Goal: Task Accomplishment & Management: Complete application form

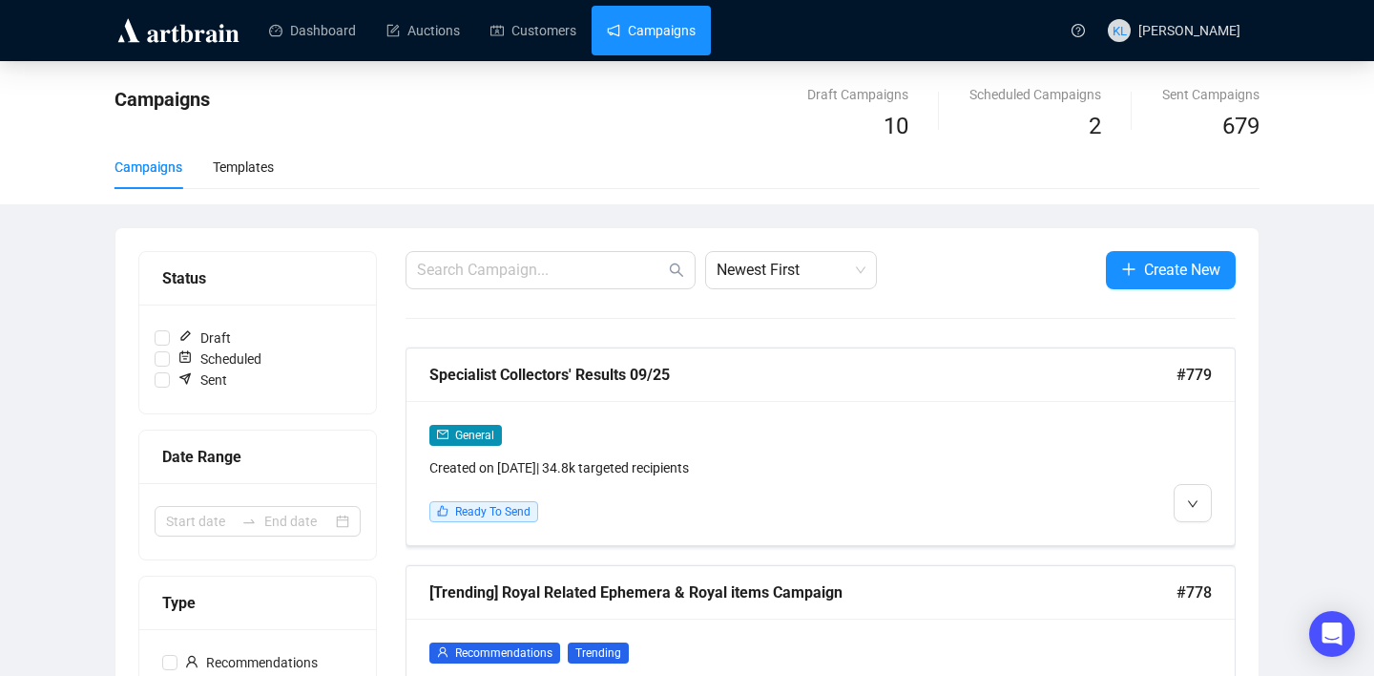
click at [638, 31] on link "Campaigns" at bounding box center [651, 31] width 89 height 50
click at [1124, 254] on button "Create New" at bounding box center [1171, 270] width 130 height 38
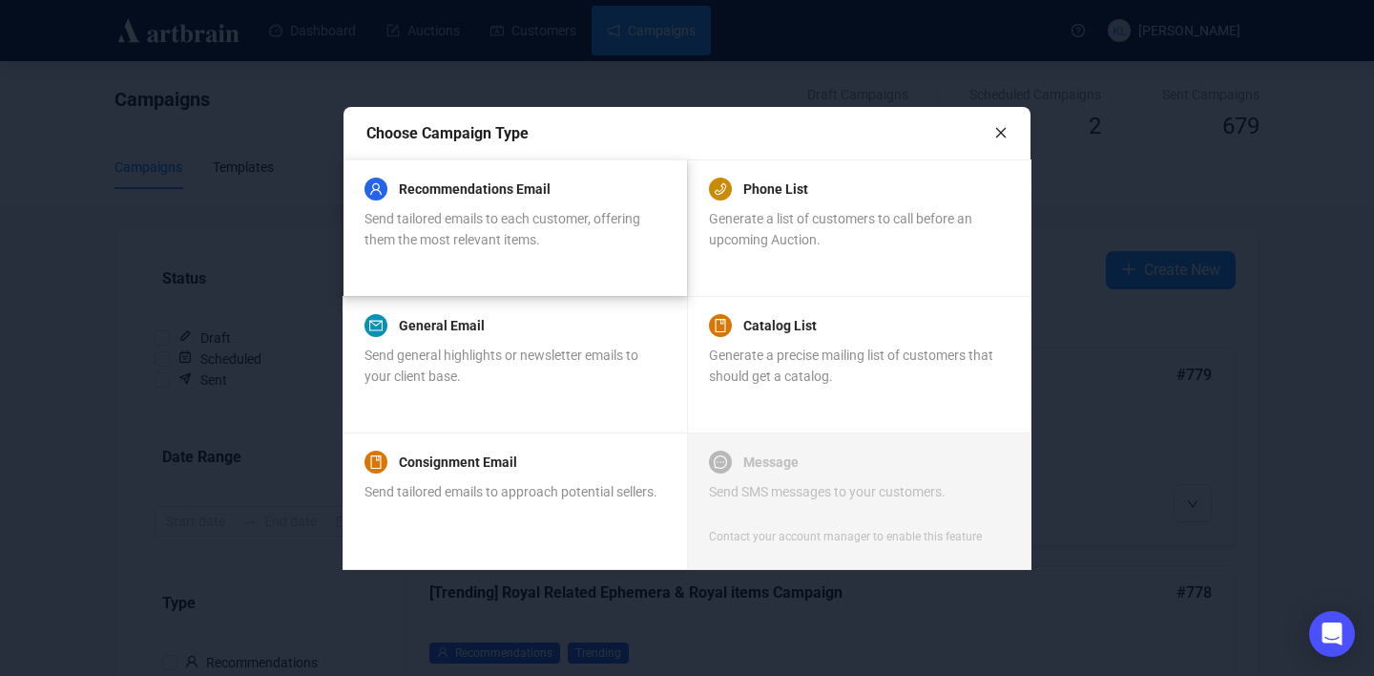
click at [577, 239] on div "Send tailored emails to each customer, offering them the most relevant items." at bounding box center [515, 229] width 300 height 42
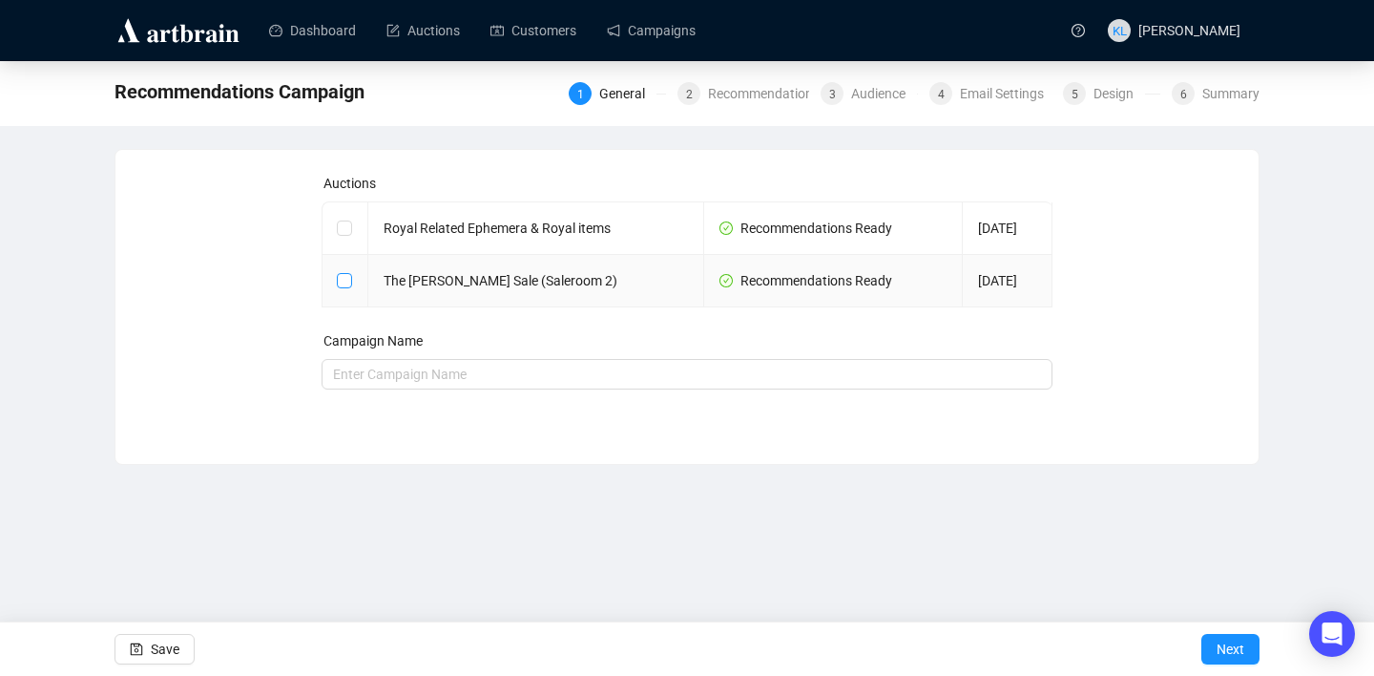
click at [345, 278] on input "checkbox" at bounding box center [343, 279] width 13 height 13
checkbox input "true"
type input "The [PERSON_NAME] Sale (Saleroom 2) Campaign"
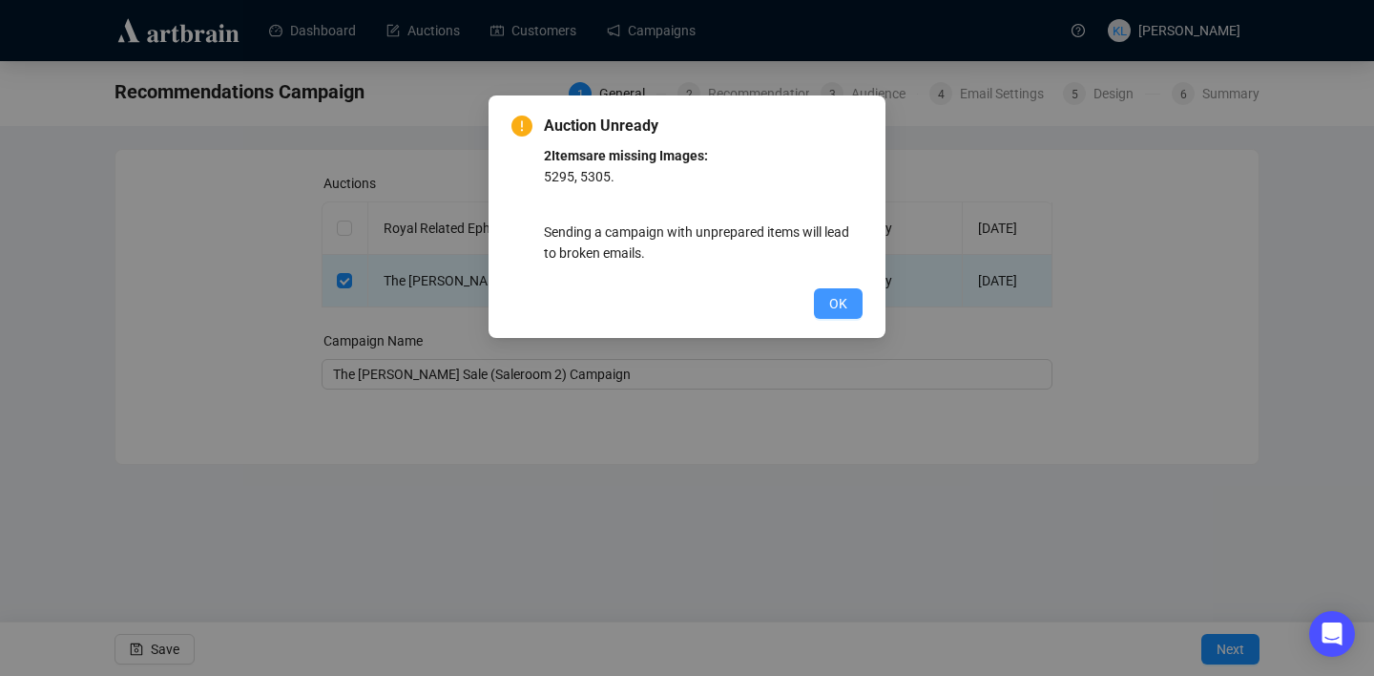
click at [843, 311] on span "OK" at bounding box center [838, 303] width 18 height 21
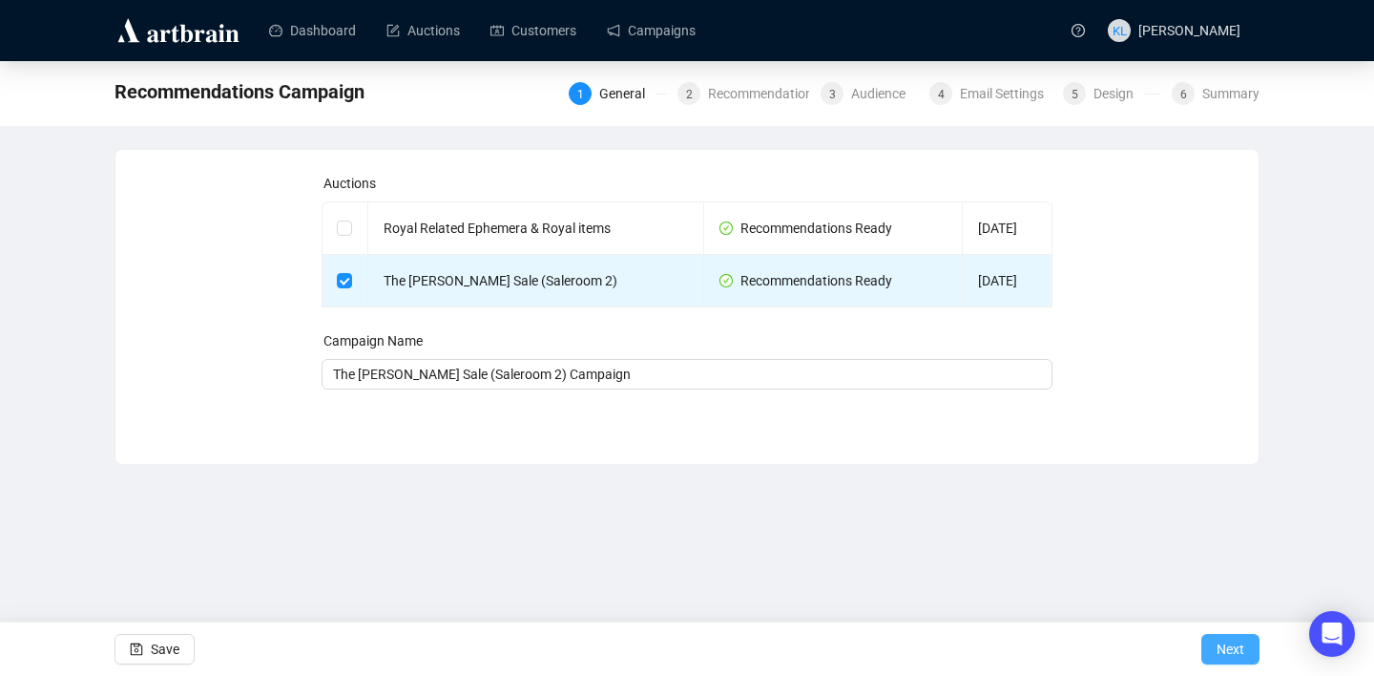
click at [1212, 648] on button "Next" at bounding box center [1231, 649] width 58 height 31
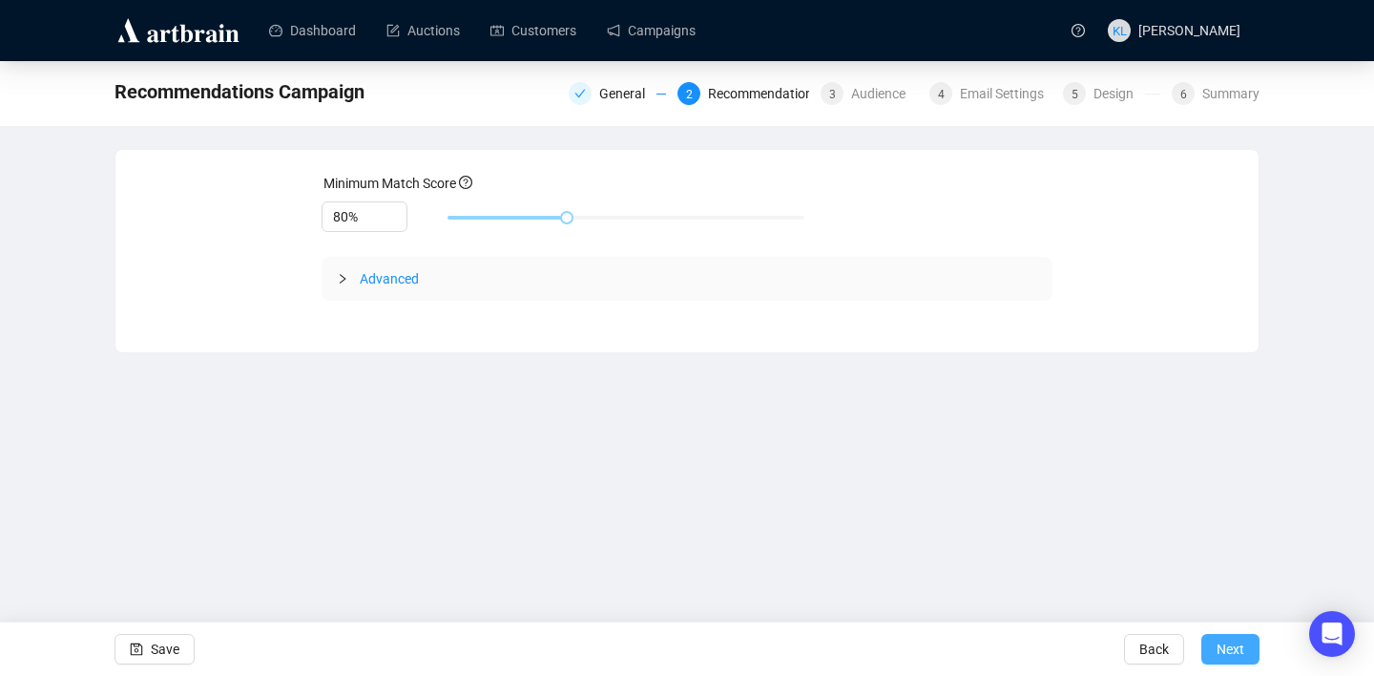
click at [1238, 653] on span "Next" at bounding box center [1231, 648] width 28 height 53
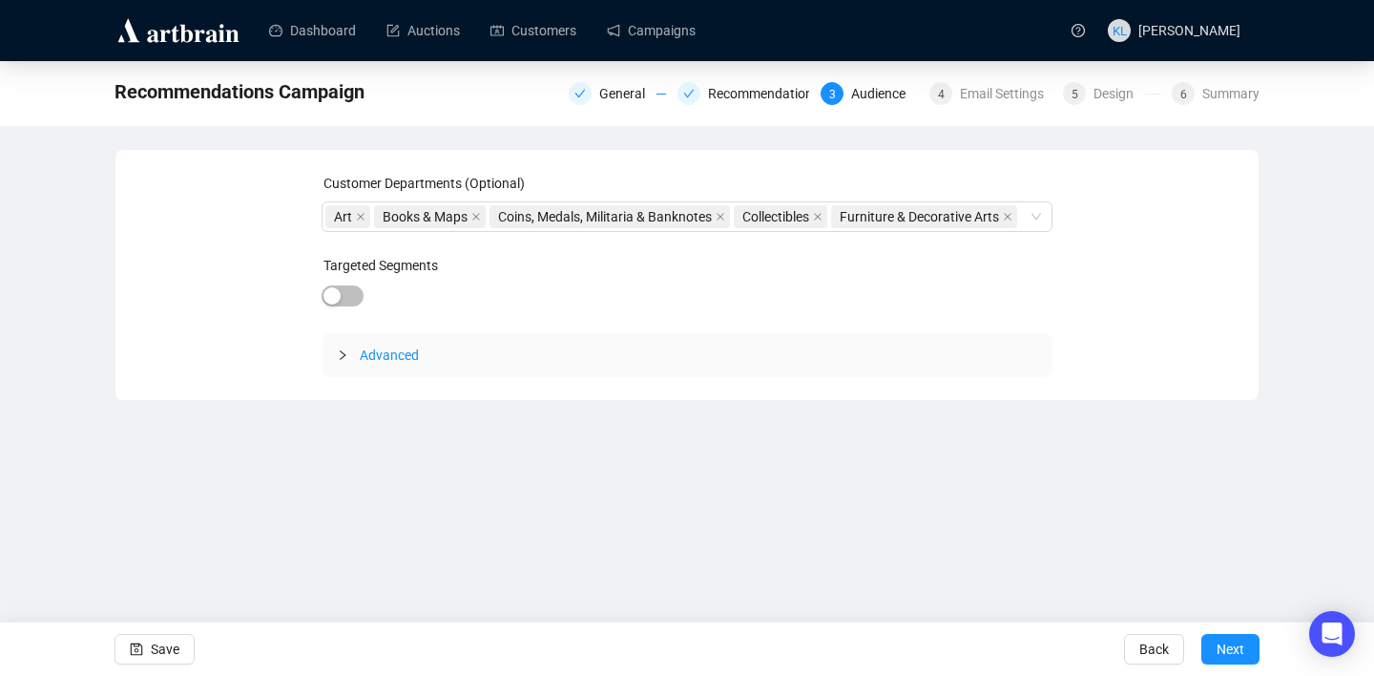
click at [1238, 653] on span "Next" at bounding box center [1231, 648] width 28 height 53
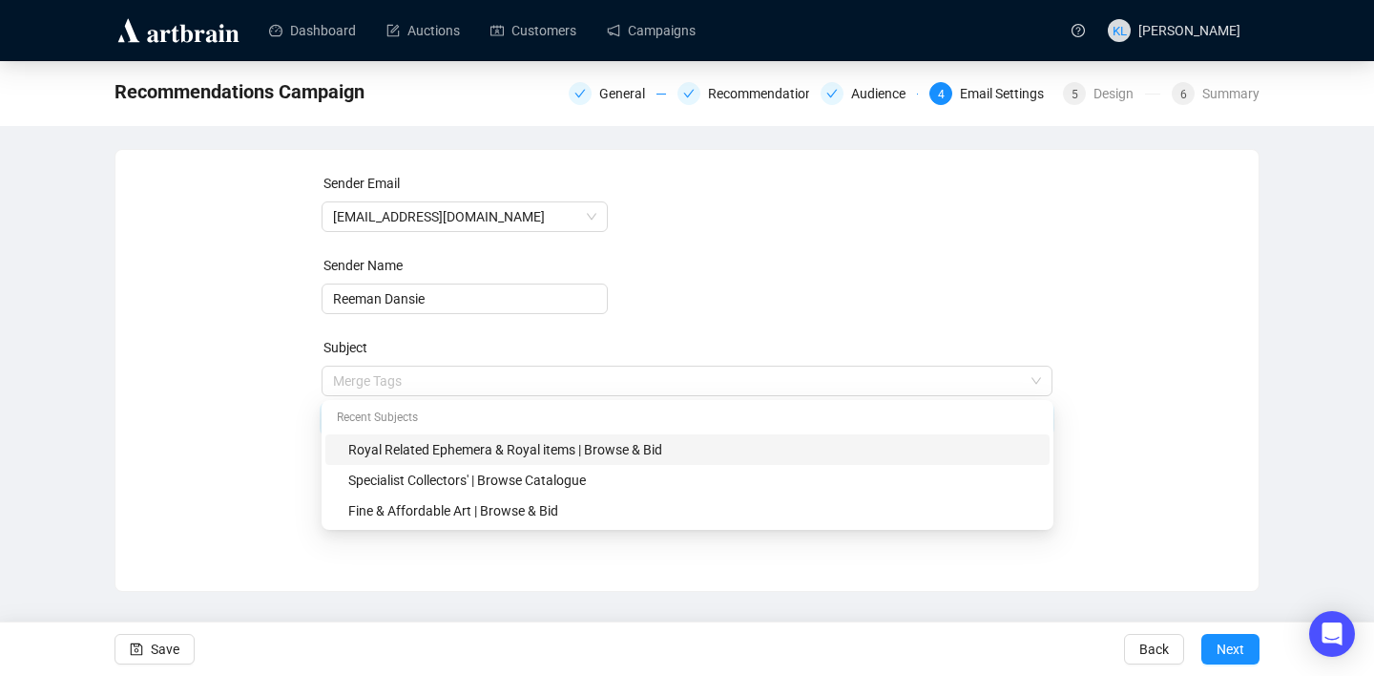
click at [536, 389] on span "Merge Tags Royal Related Ephemera & Royal items | Browse & Bid" at bounding box center [688, 399] width 732 height 53
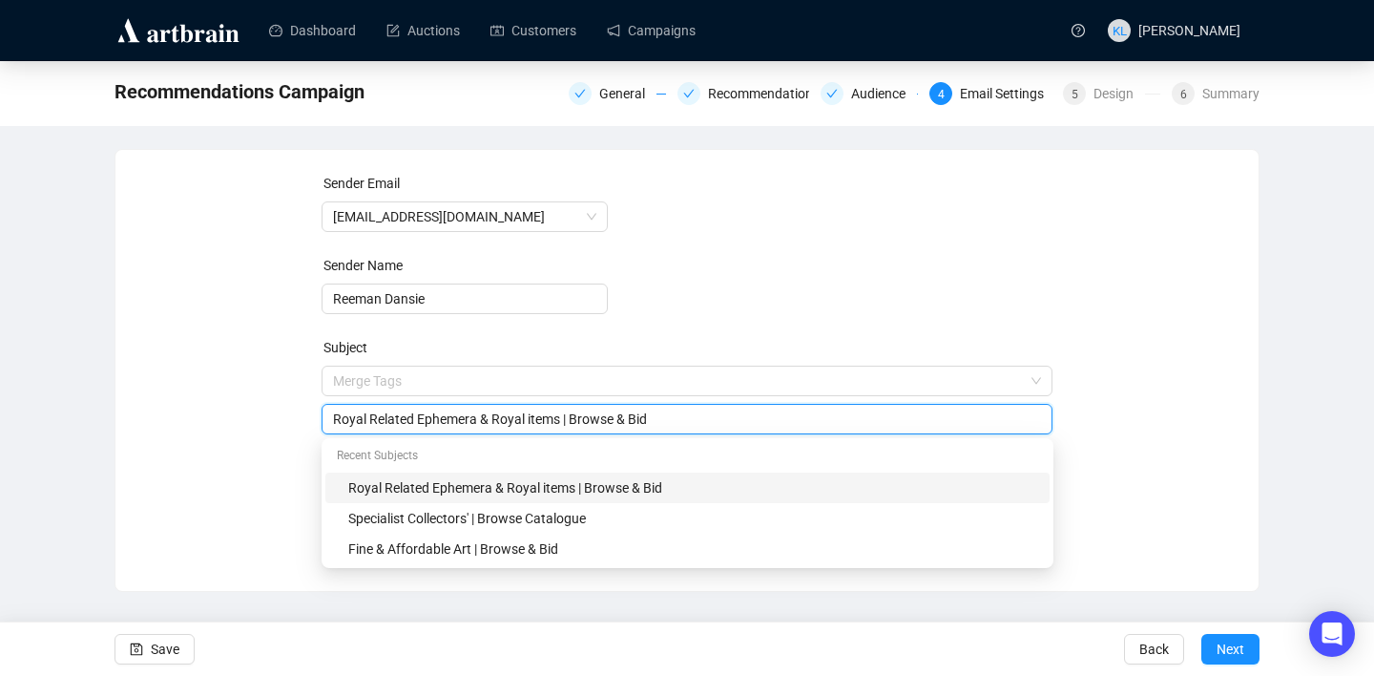
drag, startPoint x: 568, startPoint y: 420, endPoint x: 306, endPoint y: 413, distance: 261.6
click at [305, 417] on div "Sender Email [EMAIL_ADDRESS][DOMAIN_NAME] Sender Name [PERSON_NAME] Subject Mer…" at bounding box center [687, 356] width 1098 height 366
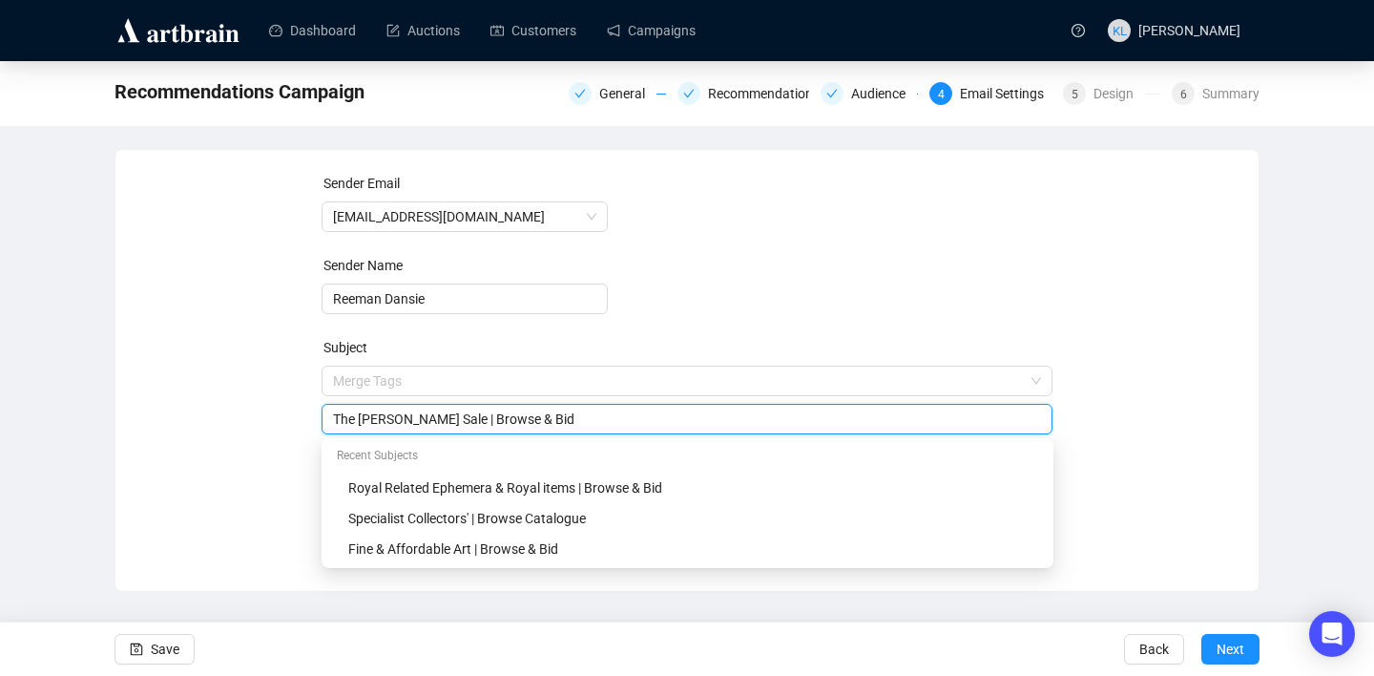
drag, startPoint x: 578, startPoint y: 419, endPoint x: 538, endPoint y: 419, distance: 40.1
click at [538, 419] on input "The [PERSON_NAME] Sale | Browse & Bid" at bounding box center [687, 418] width 709 height 21
type input "The [PERSON_NAME] Sale | Browse Catalogue"
click at [258, 451] on div "Sender Email [EMAIL_ADDRESS][DOMAIN_NAME] Sender Name Reeman Dansie Subject Mer…" at bounding box center [687, 356] width 1098 height 366
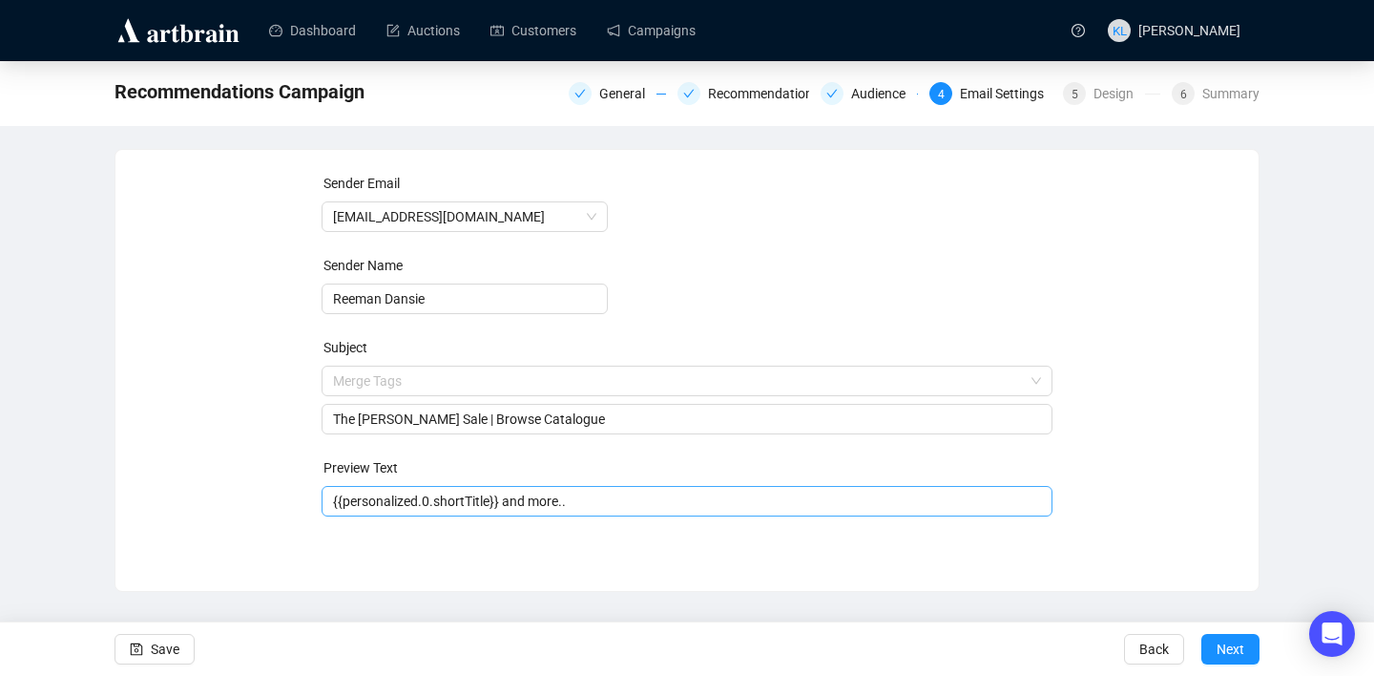
click at [386, 505] on input "{{personalized.0.shortTitle}} and more.." at bounding box center [687, 501] width 709 height 21
click at [445, 500] on input "{{personalized.0.shortTitle}} and more.." at bounding box center [687, 501] width 709 height 21
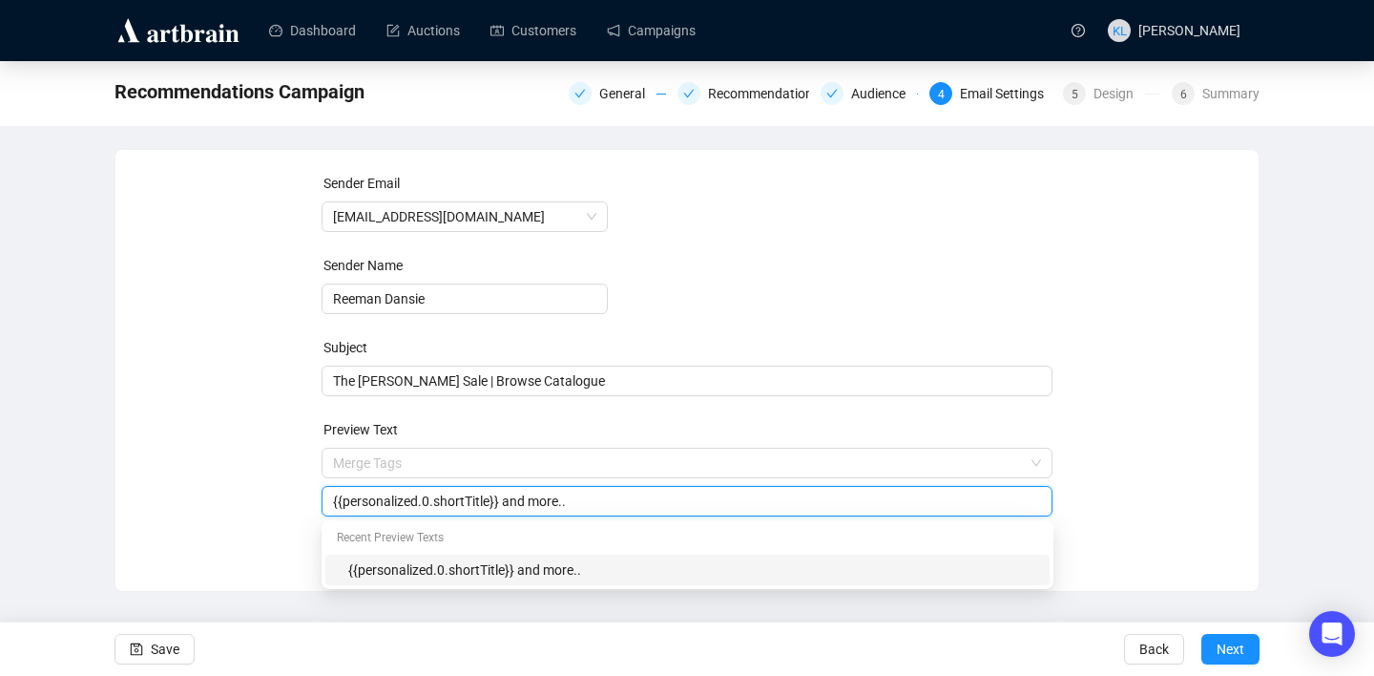
click at [445, 500] on input "{{personalized.0.shortTitle}} and more.." at bounding box center [687, 501] width 709 height 21
paste input "the catalogue for the first sale, due to be held [DATE][DATE] is now available …"
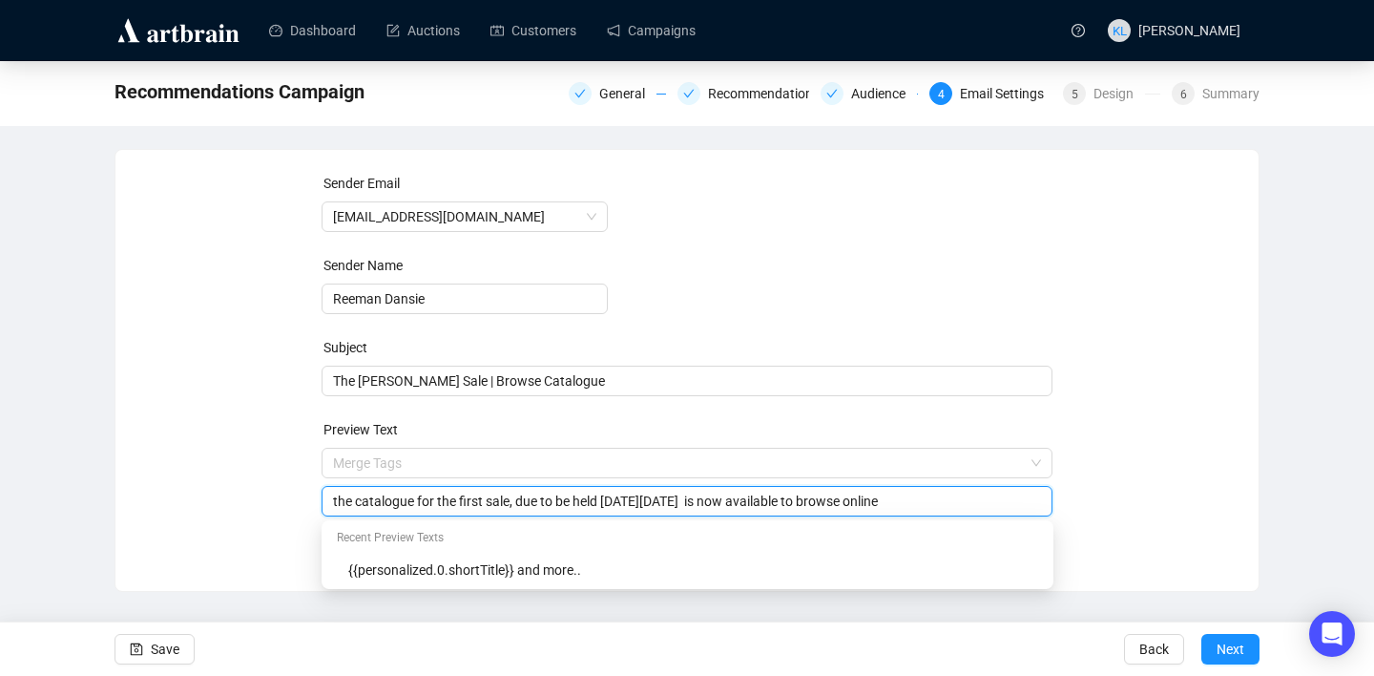
click at [337, 502] on input "the catalogue for the first sale, due to be held [DATE][DATE] is now available …" at bounding box center [687, 501] width 709 height 21
click at [789, 502] on input "The catalogue for the first sale, due to be held [DATE][DATE] is now available …" at bounding box center [687, 501] width 709 height 21
click at [844, 507] on input "The catalogue for the first sale, due to be held [DATE][DATE] is now available …" at bounding box center [687, 501] width 709 height 21
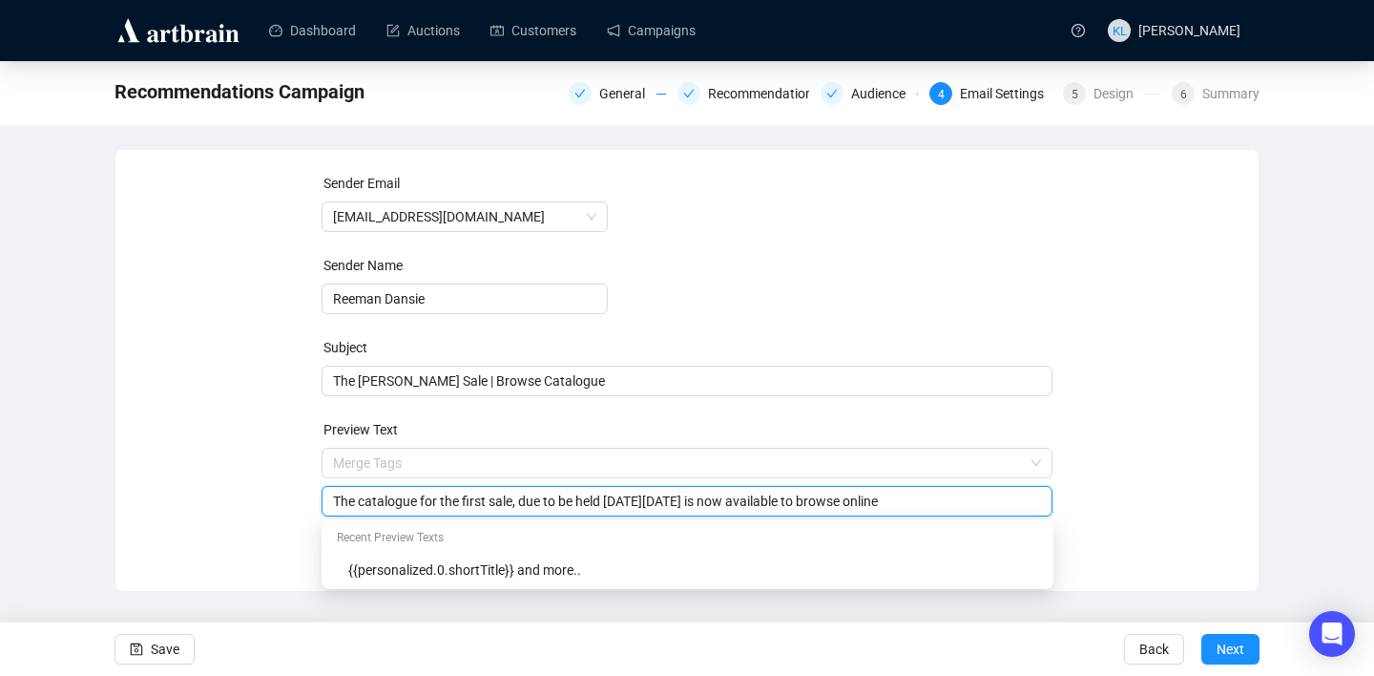
click at [1002, 502] on input "The catalogue for the first sale, due to be held [DATE][DATE] is now available …" at bounding box center [687, 501] width 709 height 21
type input "The catalogue for the first sale, due to be held [DATE][DATE] is now available …"
click at [1204, 438] on div "Sender Email [EMAIL_ADDRESS][DOMAIN_NAME] Sender Name [PERSON_NAME] Subject The…" at bounding box center [687, 356] width 1098 height 366
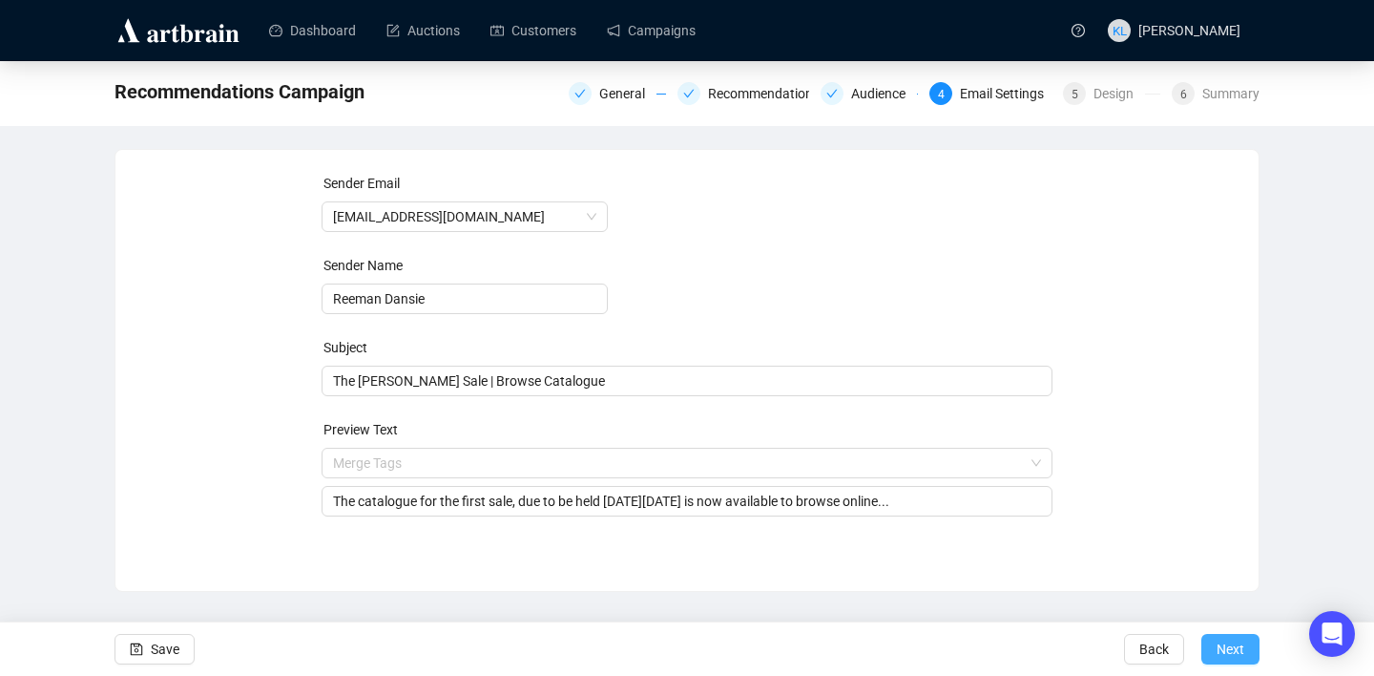
click at [1230, 649] on span "Next" at bounding box center [1231, 648] width 28 height 53
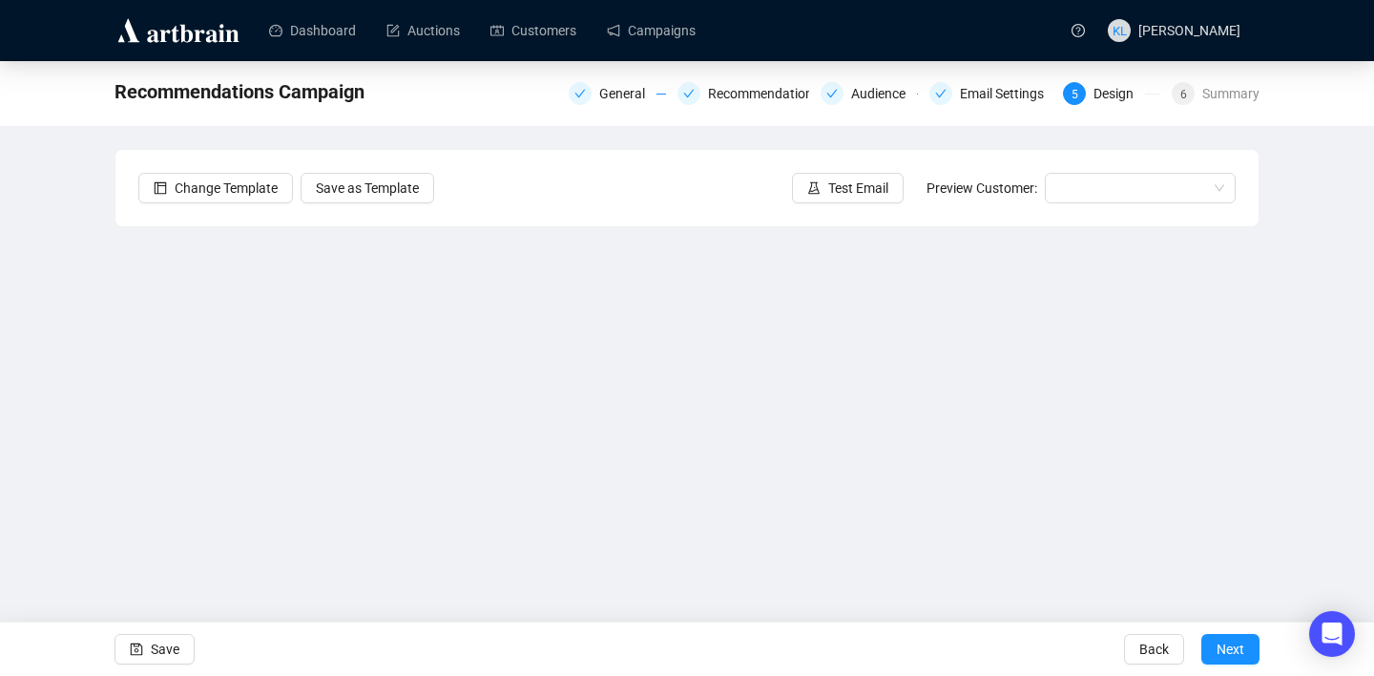
scroll to position [34, 0]
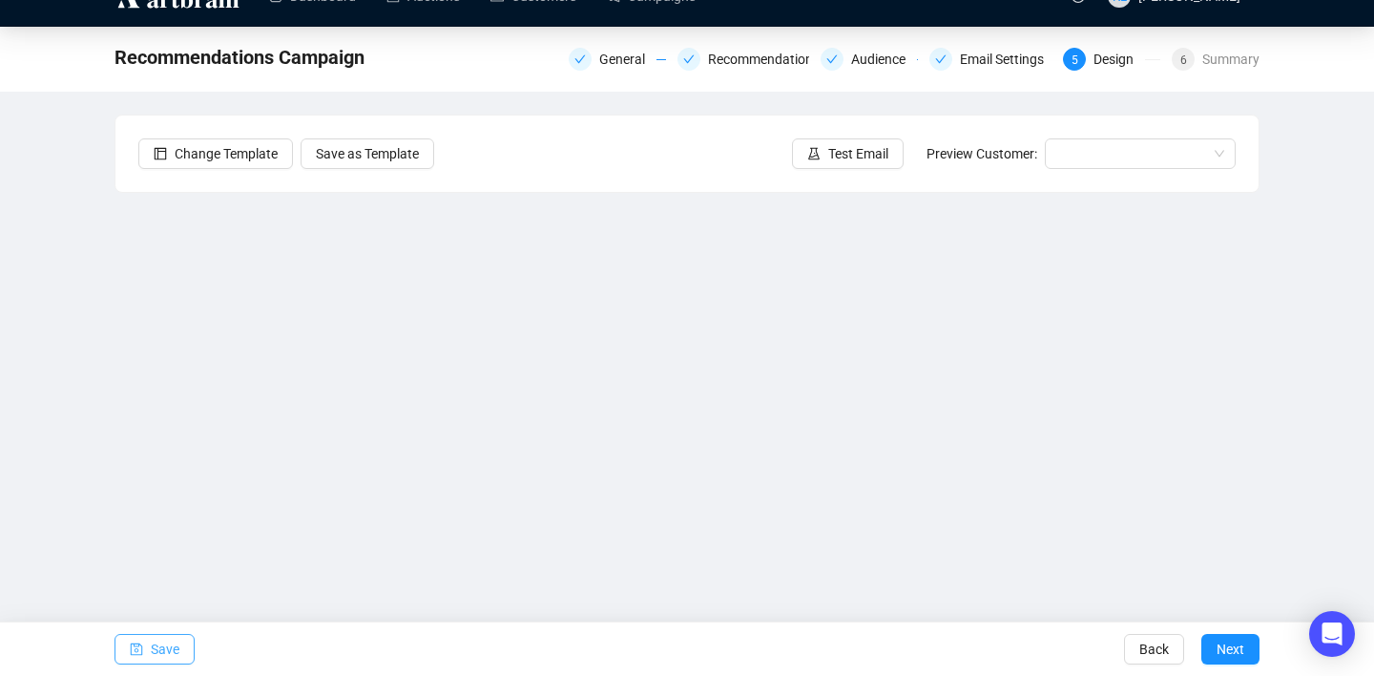
click at [141, 647] on icon "save" at bounding box center [137, 649] width 12 height 12
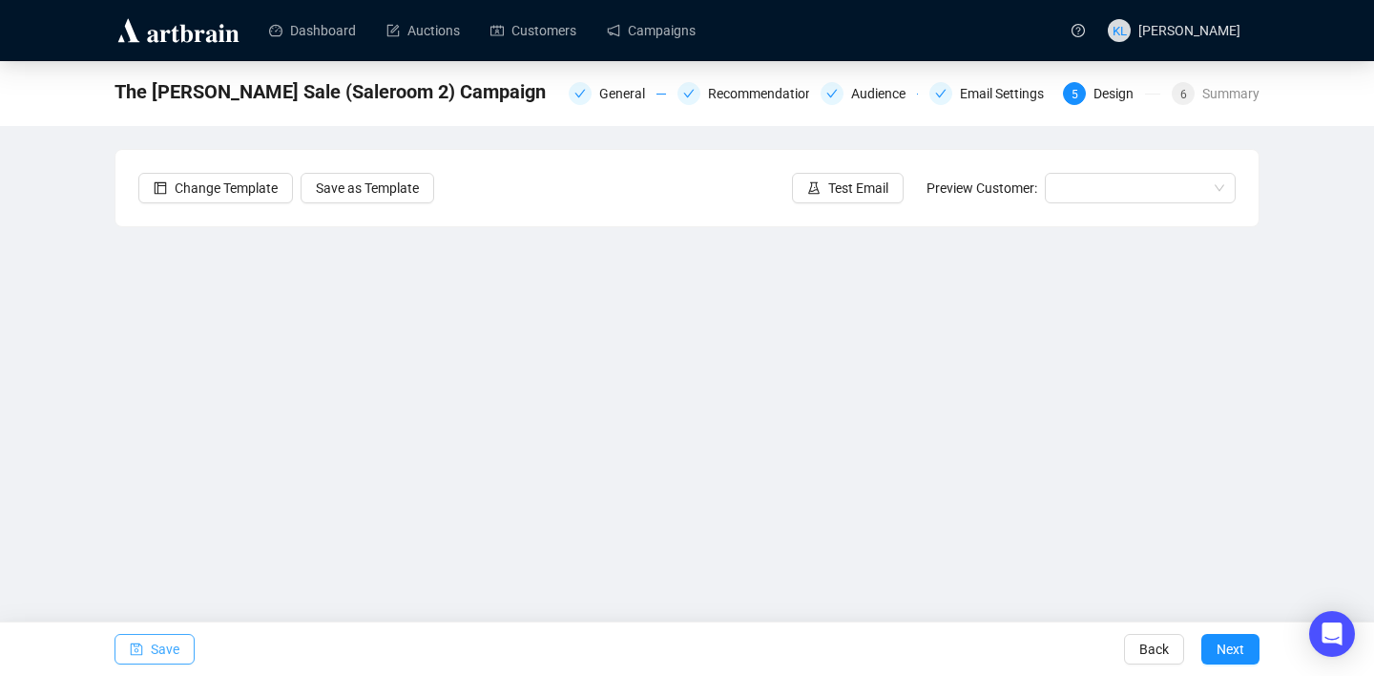
click at [172, 654] on span "Save" at bounding box center [165, 648] width 29 height 53
click at [163, 656] on span "Save" at bounding box center [165, 648] width 29 height 53
click at [815, 186] on button "Test Email" at bounding box center [848, 188] width 112 height 31
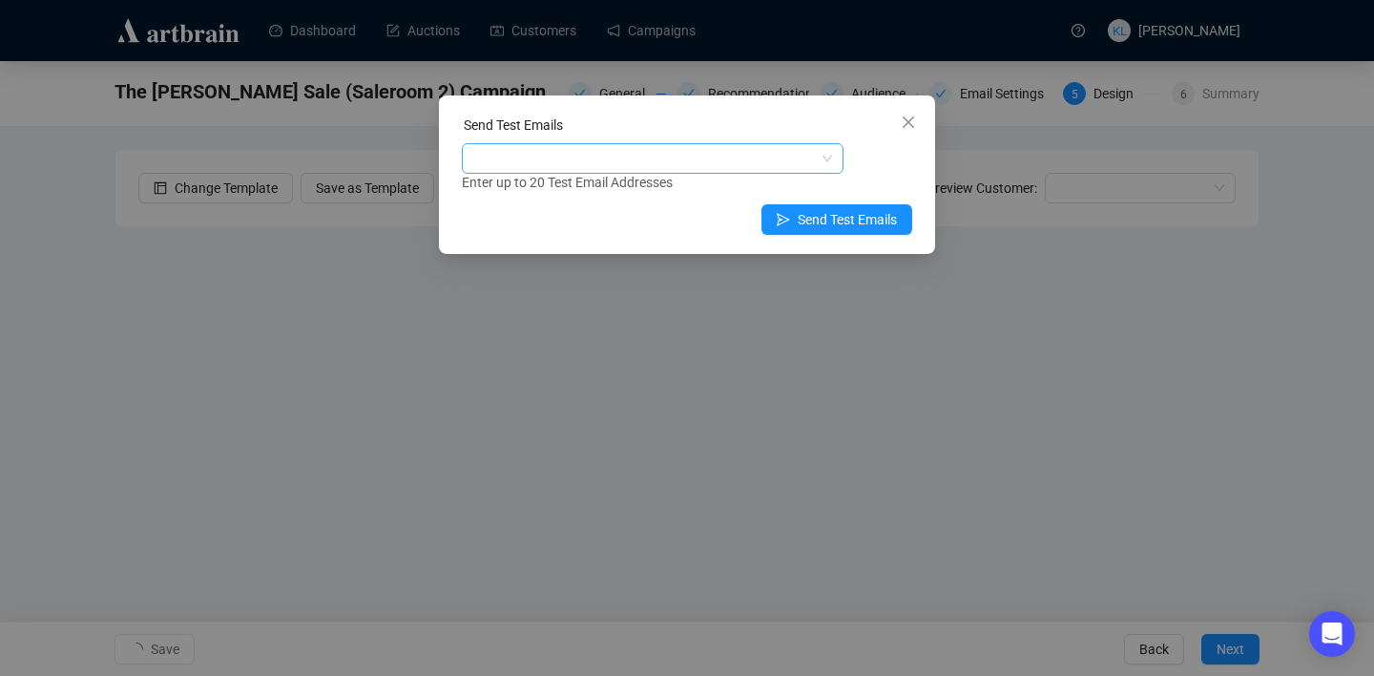
click at [701, 150] on div at bounding box center [643, 158] width 354 height 27
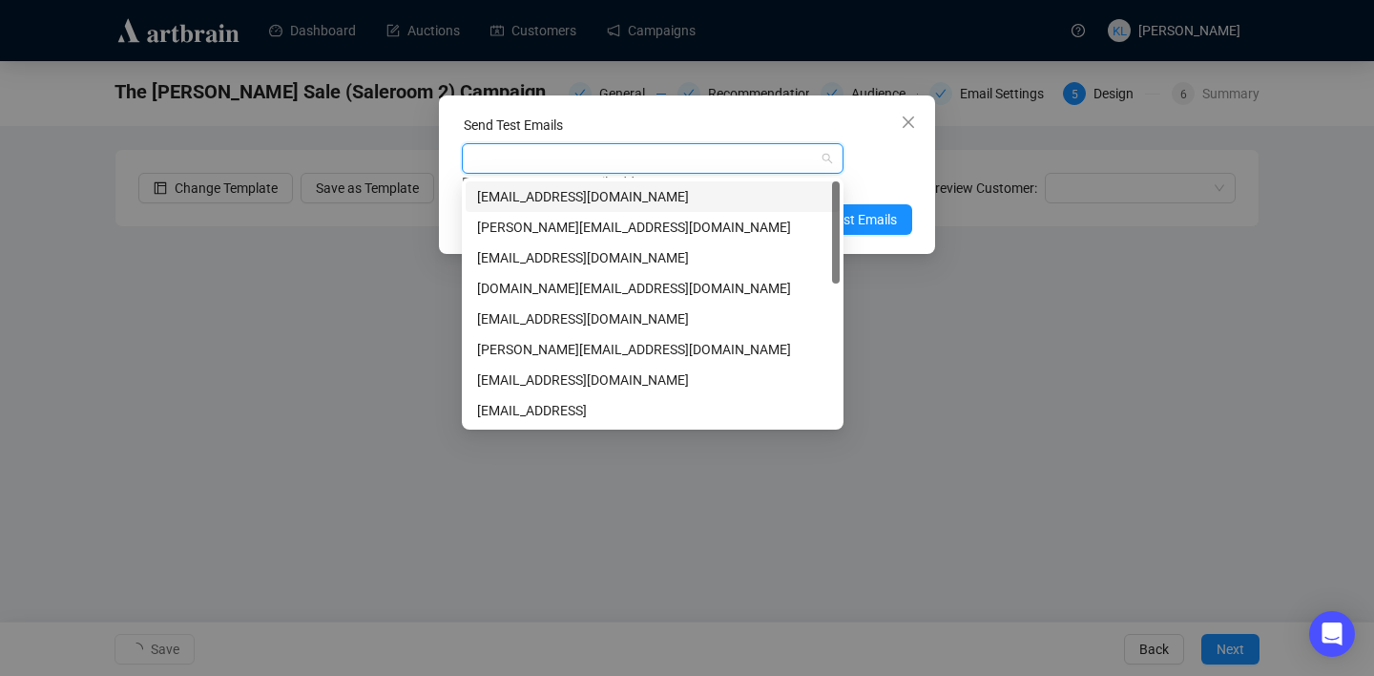
click at [701, 186] on div "[EMAIL_ADDRESS][DOMAIN_NAME]" at bounding box center [652, 196] width 351 height 21
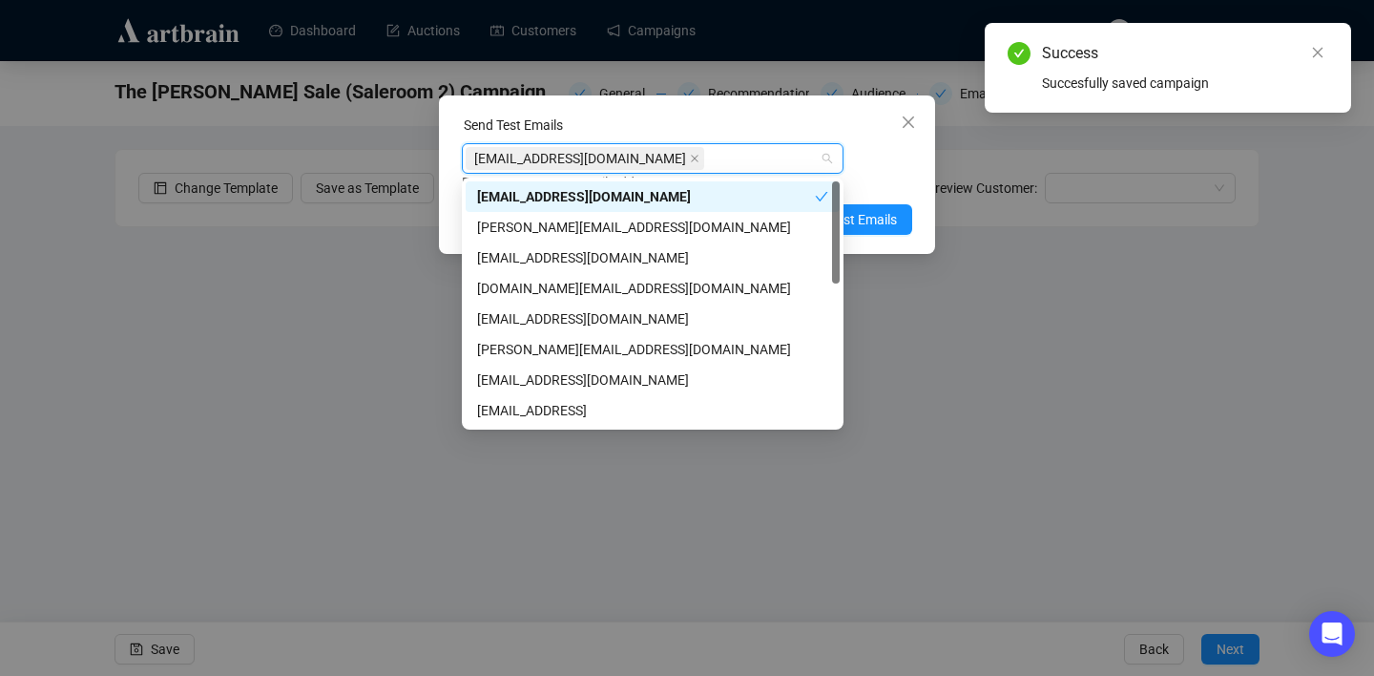
click at [869, 162] on div "[EMAIL_ADDRESS][DOMAIN_NAME] Enter up to 20 Test Email Addresses" at bounding box center [687, 168] width 450 height 50
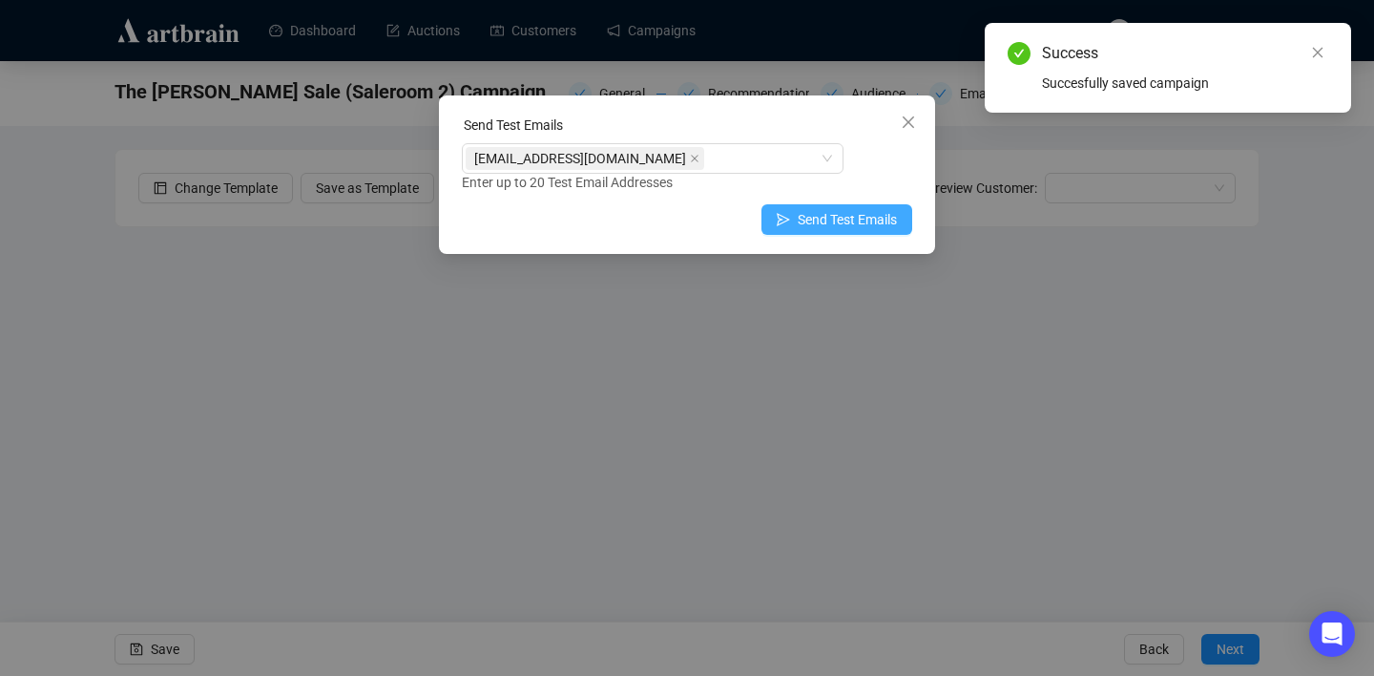
click at [870, 216] on span "Send Test Emails" at bounding box center [847, 219] width 99 height 21
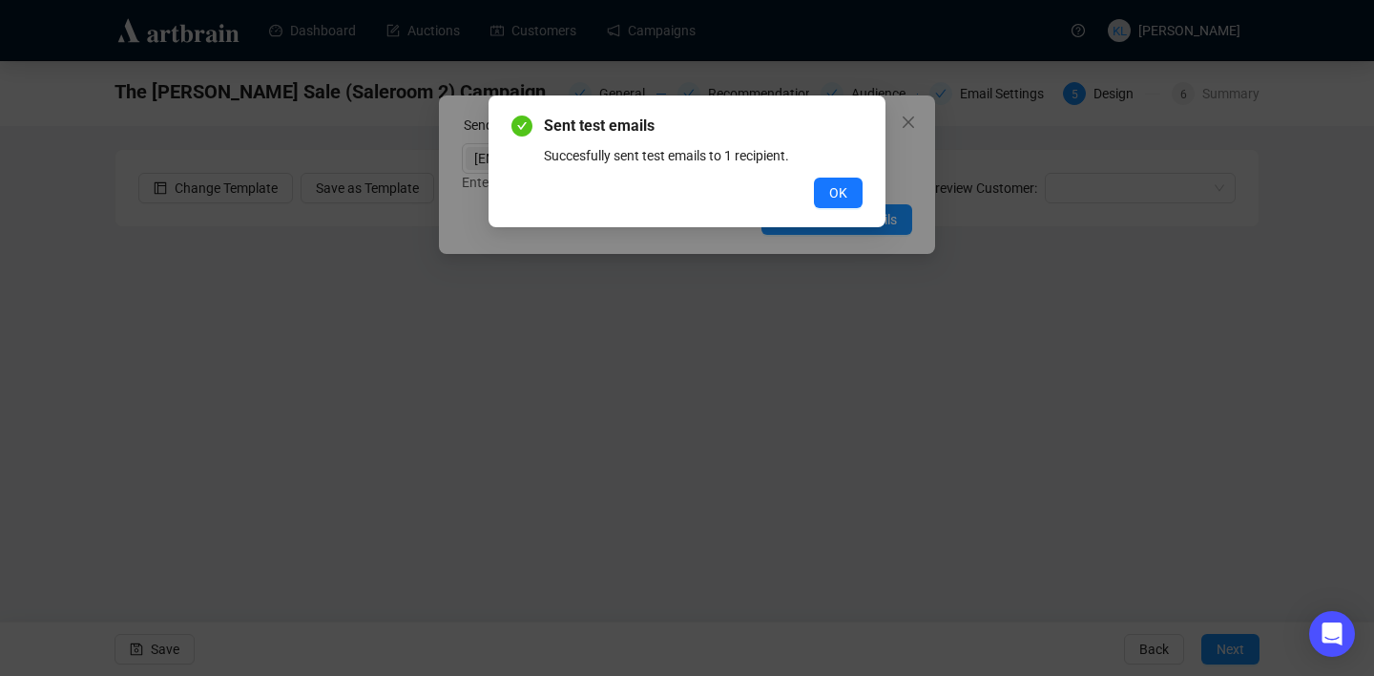
click at [836, 209] on div "Sent test emails Succesfully sent test emails to 1 recipient. OK" at bounding box center [687, 161] width 397 height 132
click at [836, 197] on span "OK" at bounding box center [838, 192] width 18 height 21
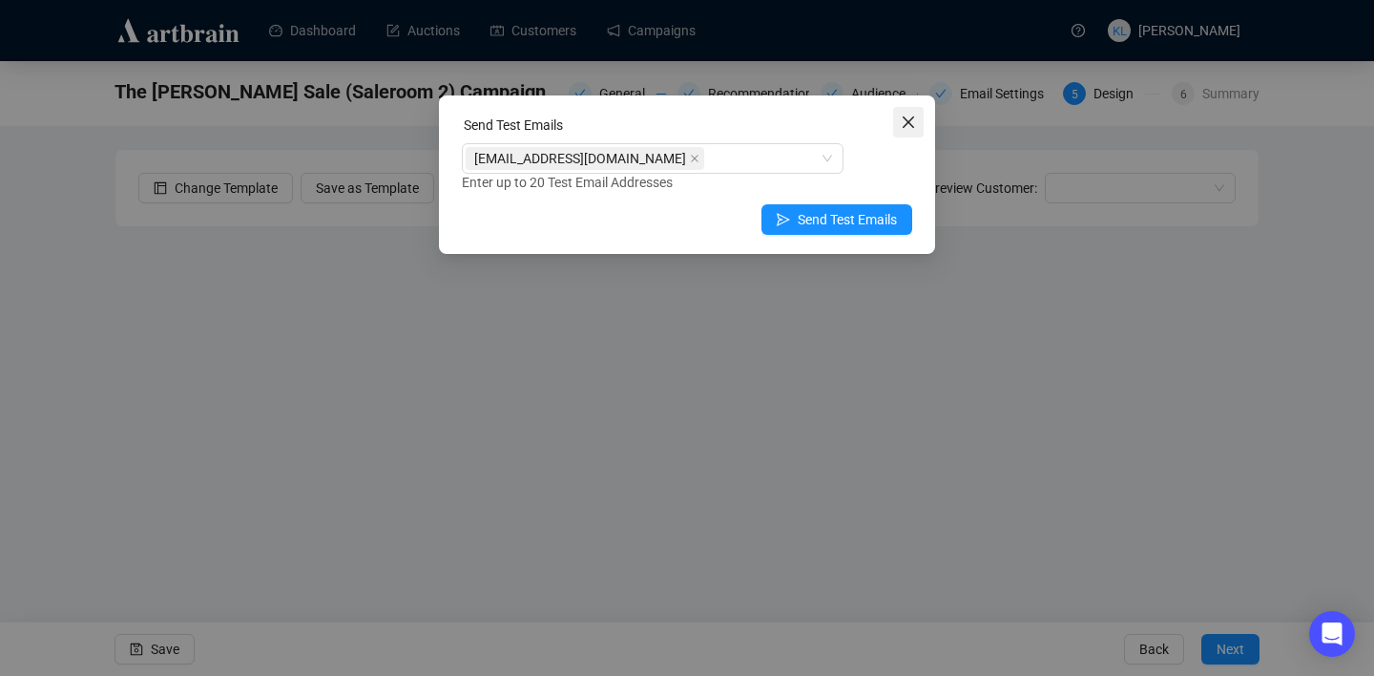
click at [913, 115] on icon "close" at bounding box center [908, 122] width 15 height 15
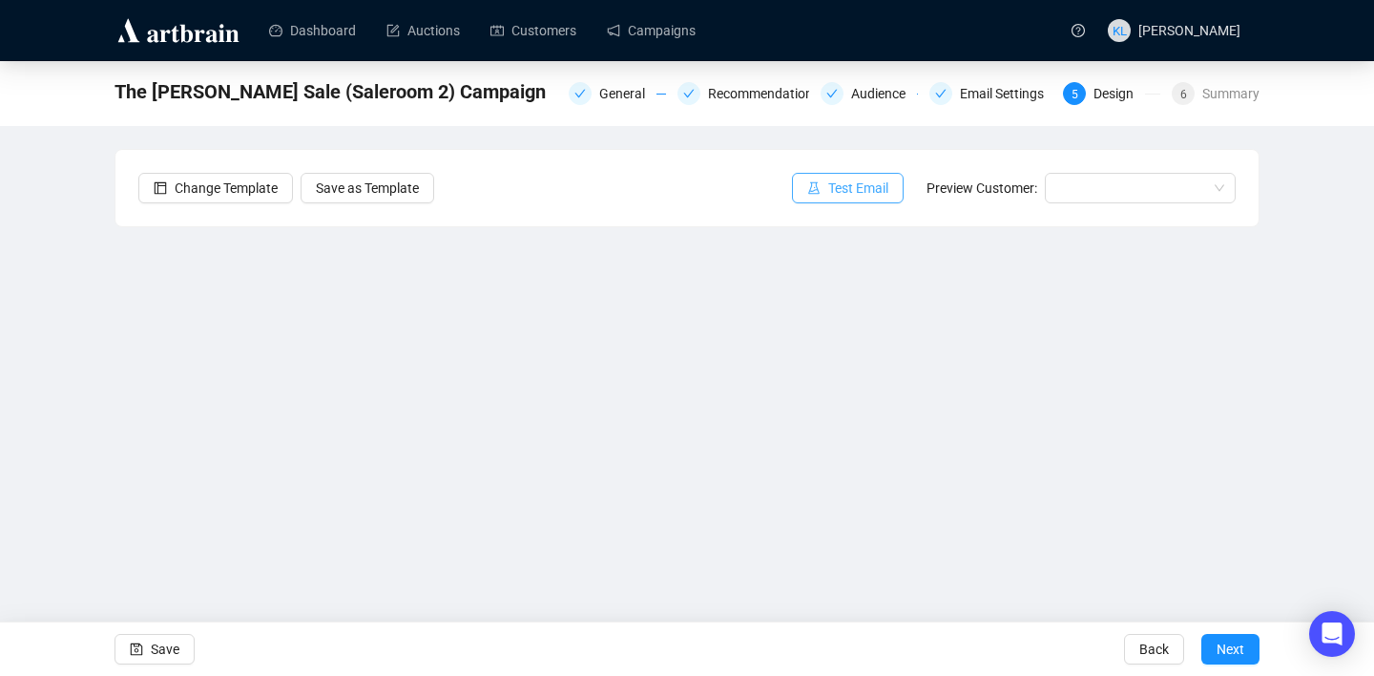
click at [826, 177] on button "Test Email" at bounding box center [848, 188] width 112 height 31
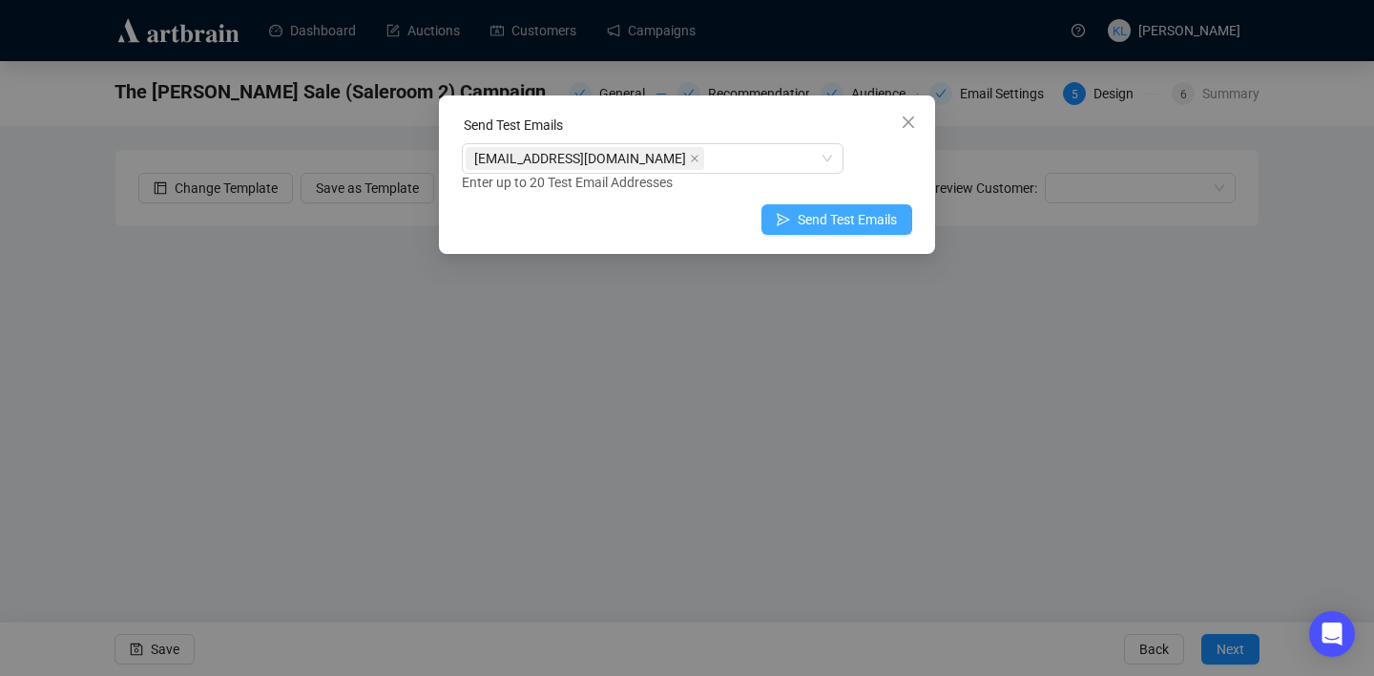
click at [787, 221] on button "Send Test Emails" at bounding box center [837, 219] width 151 height 31
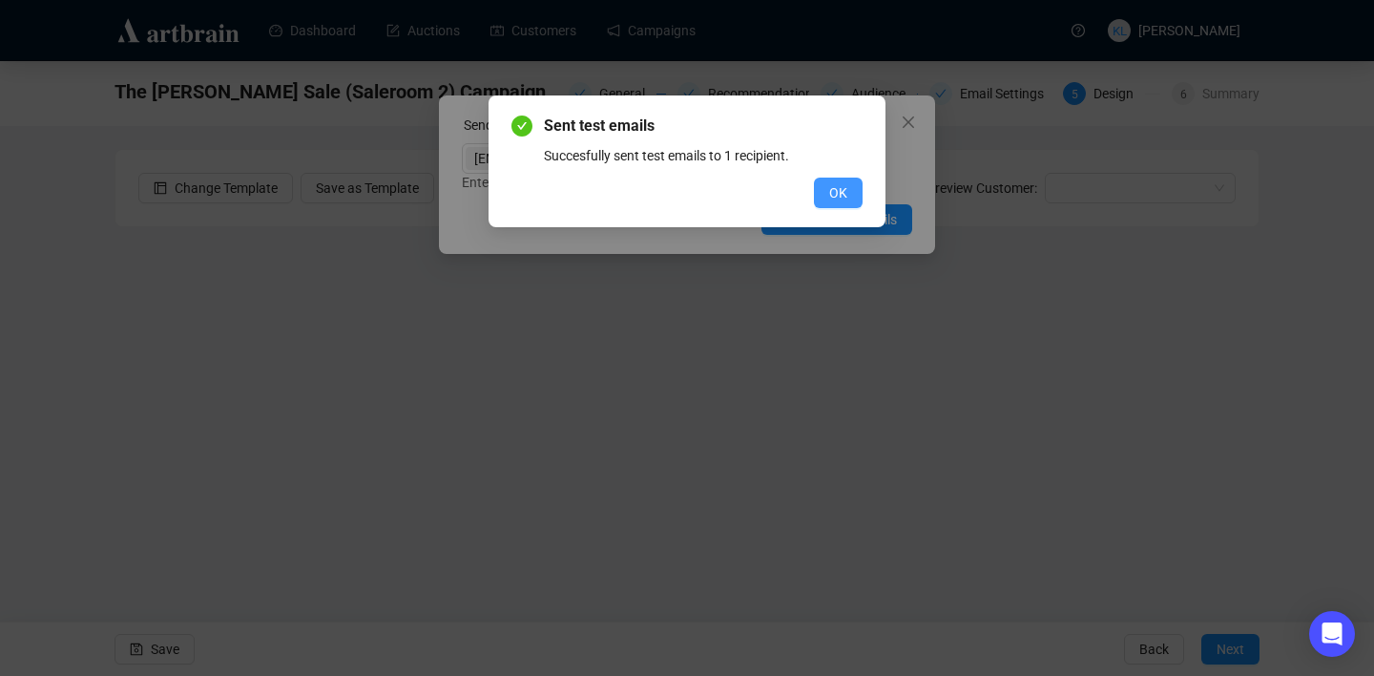
click at [833, 203] on button "OK" at bounding box center [838, 193] width 49 height 31
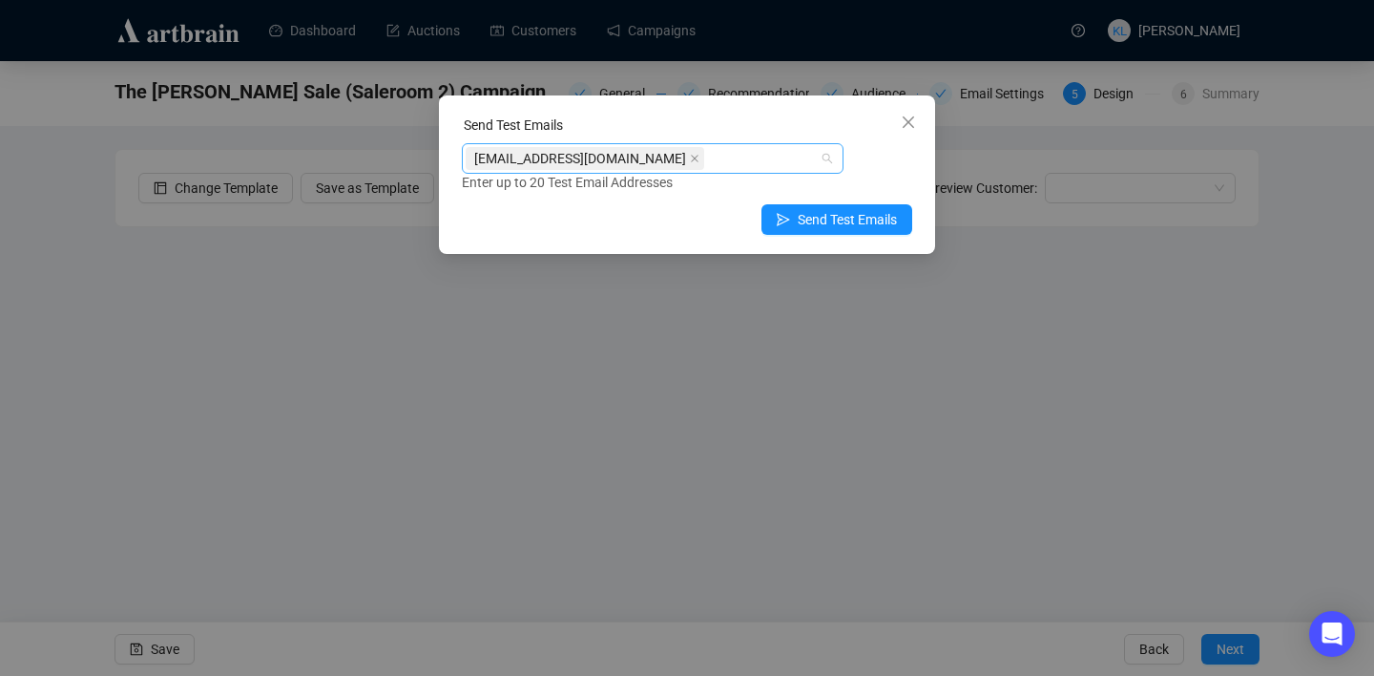
click at [774, 166] on div "[EMAIL_ADDRESS][DOMAIN_NAME]" at bounding box center [643, 158] width 354 height 27
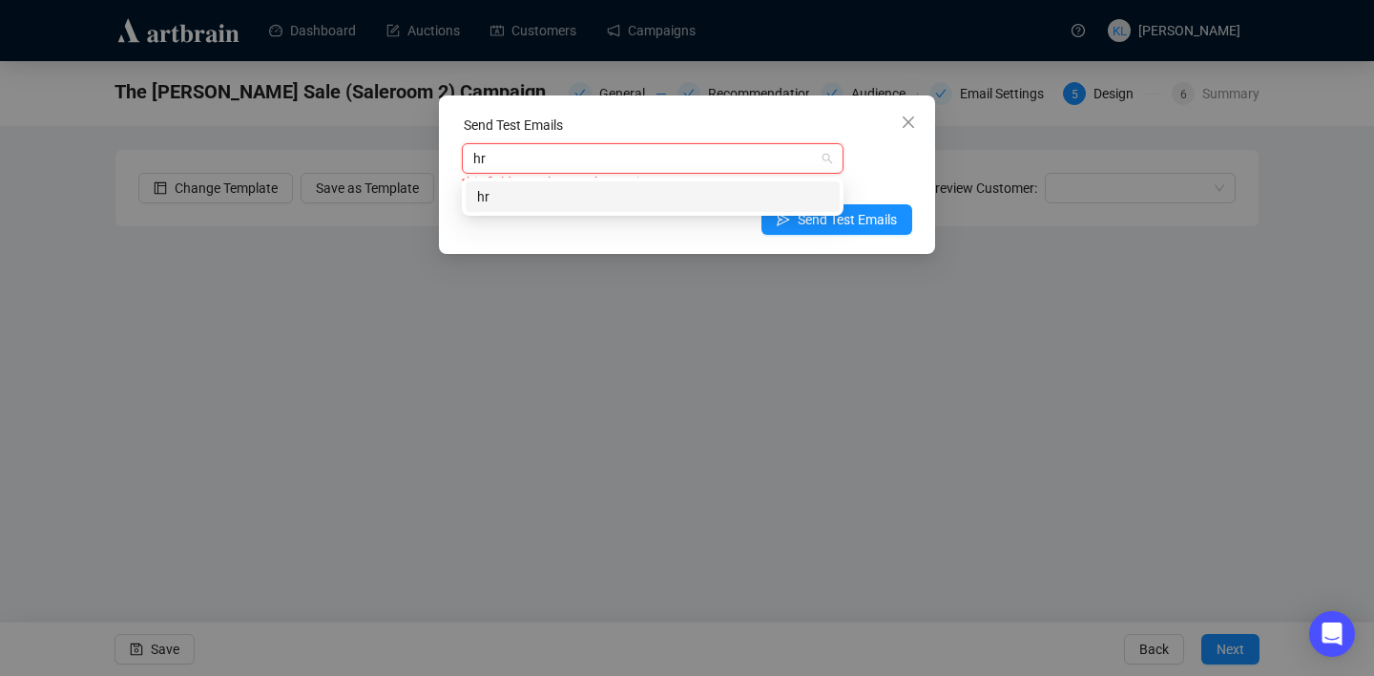
type input "h"
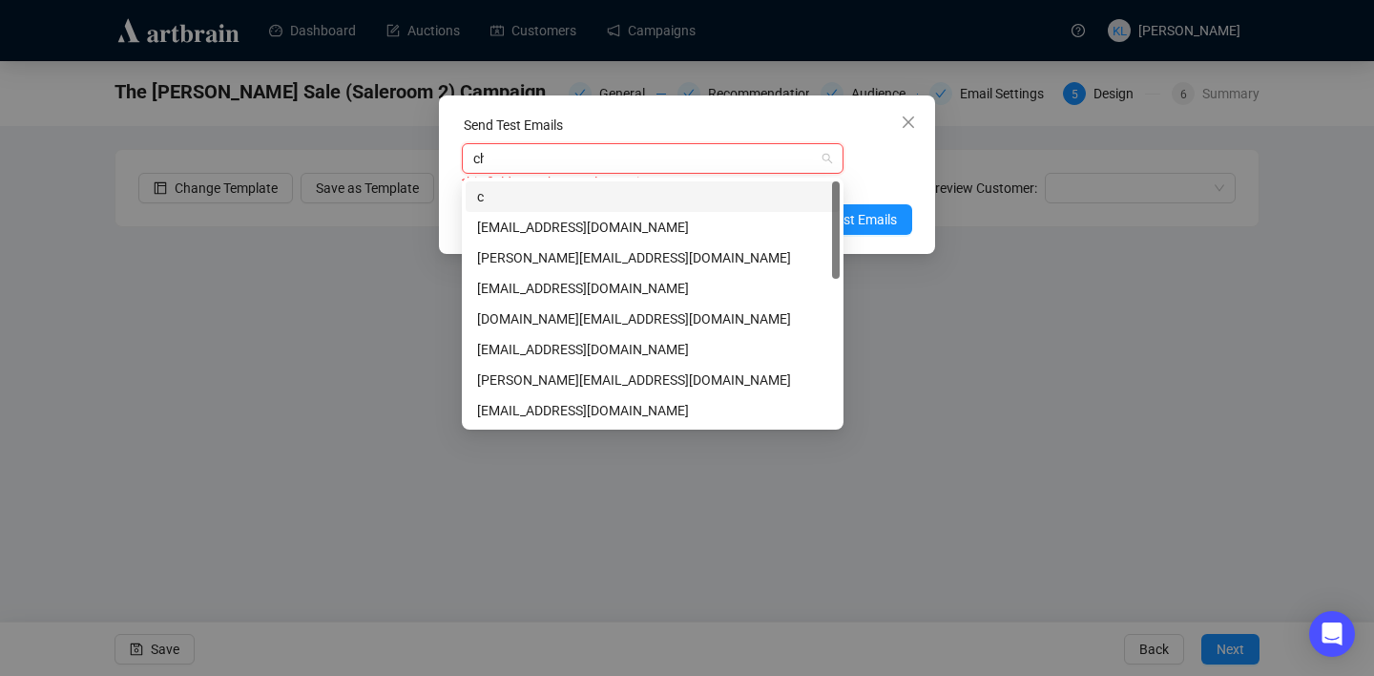
type input "chr"
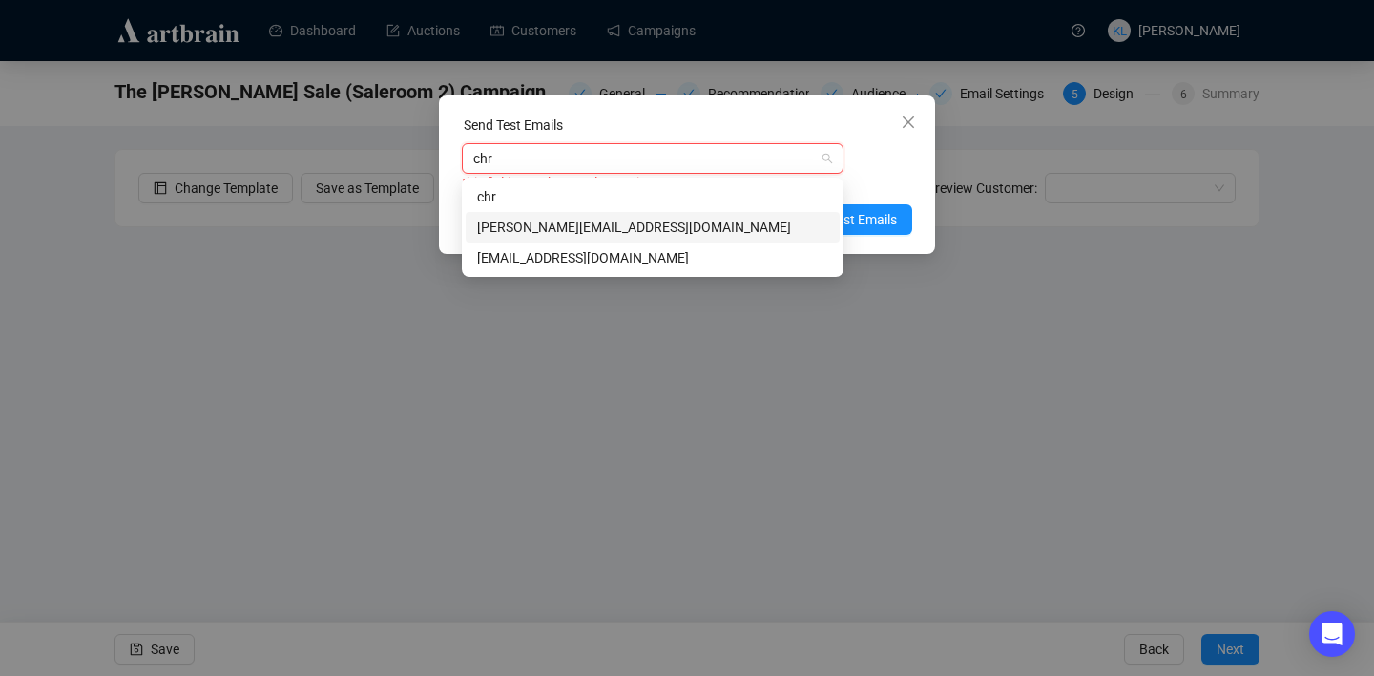
click at [638, 225] on div "[PERSON_NAME][EMAIL_ADDRESS][DOMAIN_NAME]" at bounding box center [652, 227] width 351 height 21
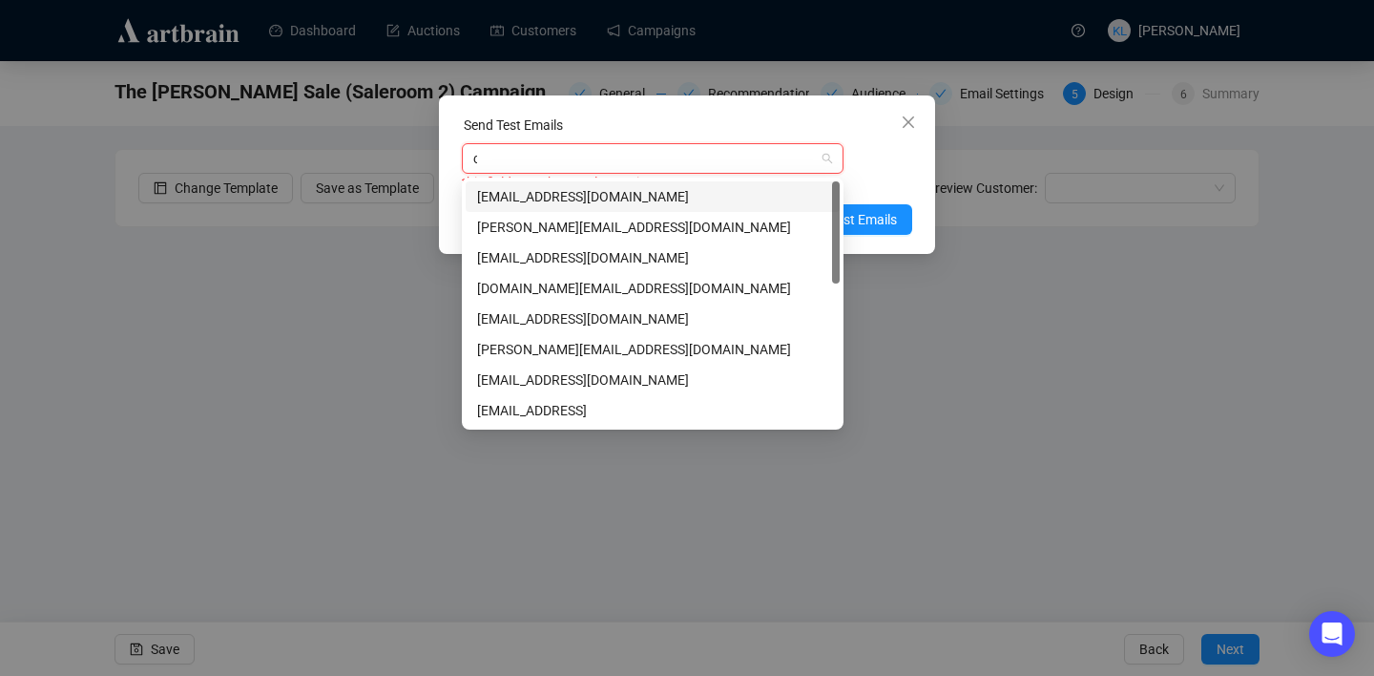
type input "ch"
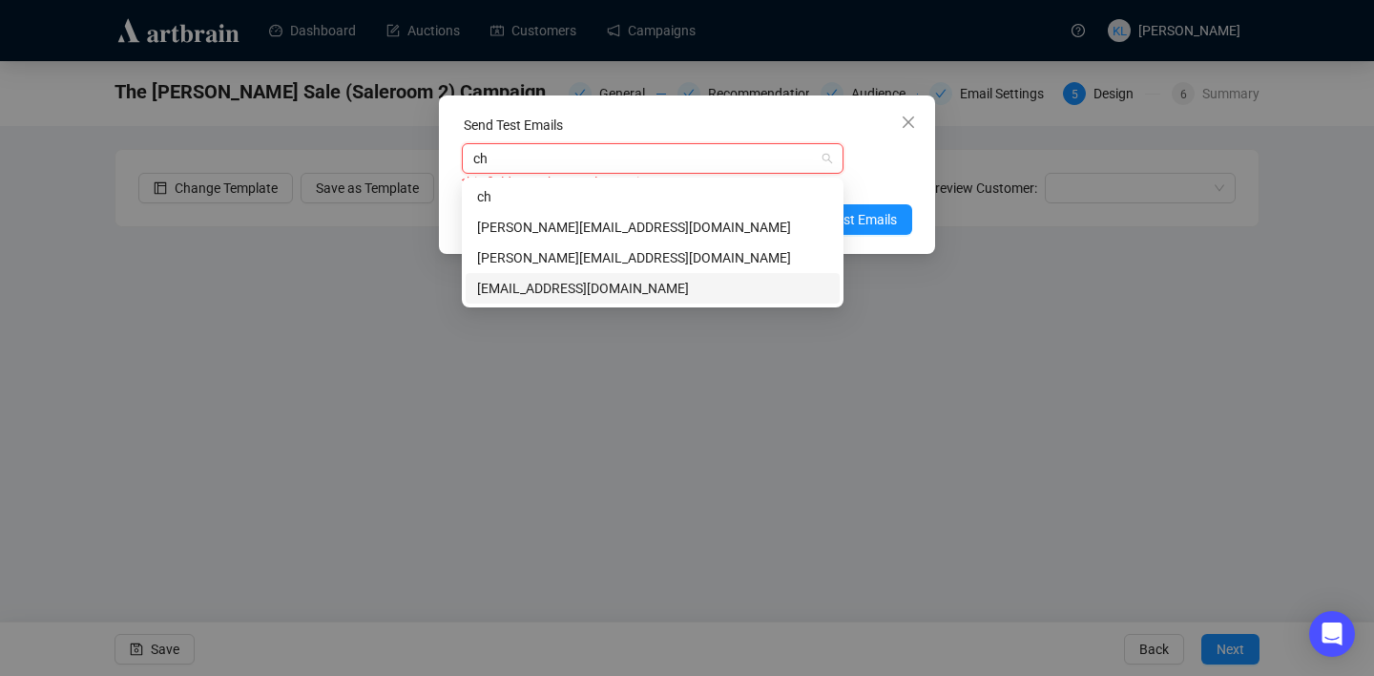
click at [623, 276] on div "[EMAIL_ADDRESS][DOMAIN_NAME]" at bounding box center [653, 288] width 374 height 31
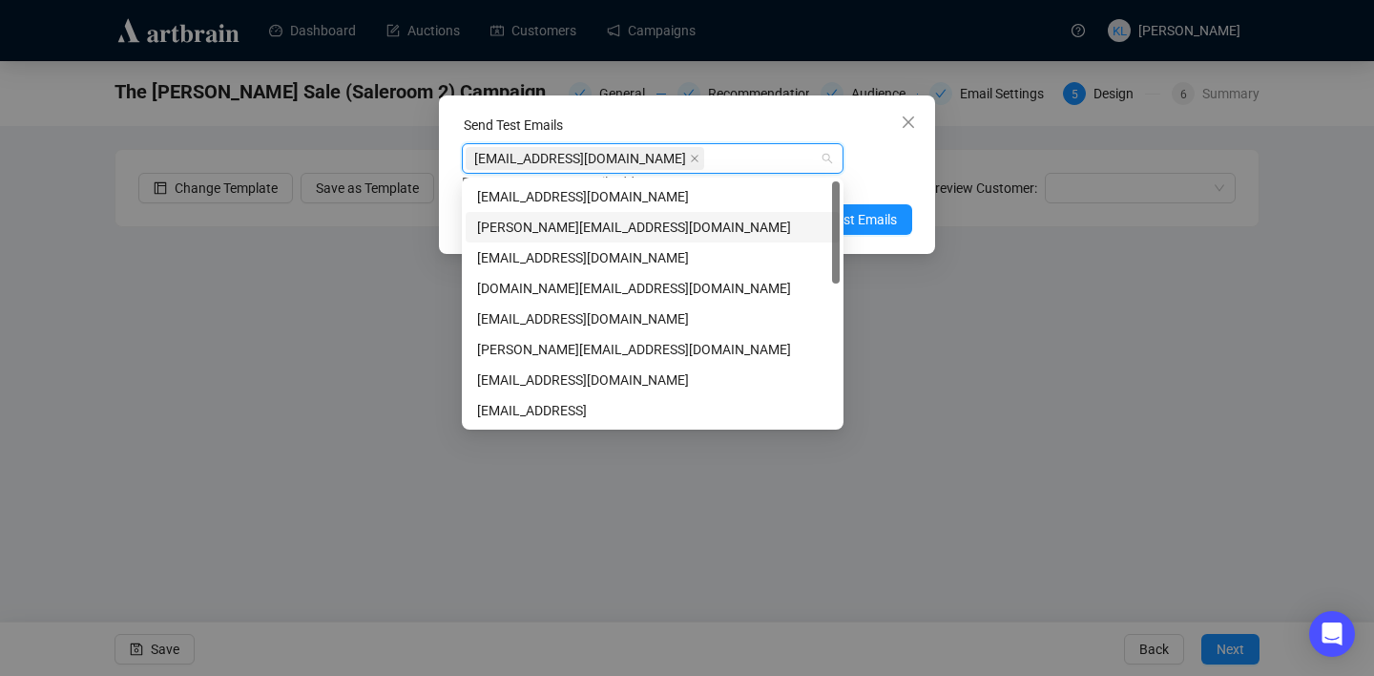
click at [857, 166] on div "[EMAIL_ADDRESS][DOMAIN_NAME] Enter up to 20 Test Email Addresses" at bounding box center [687, 168] width 450 height 50
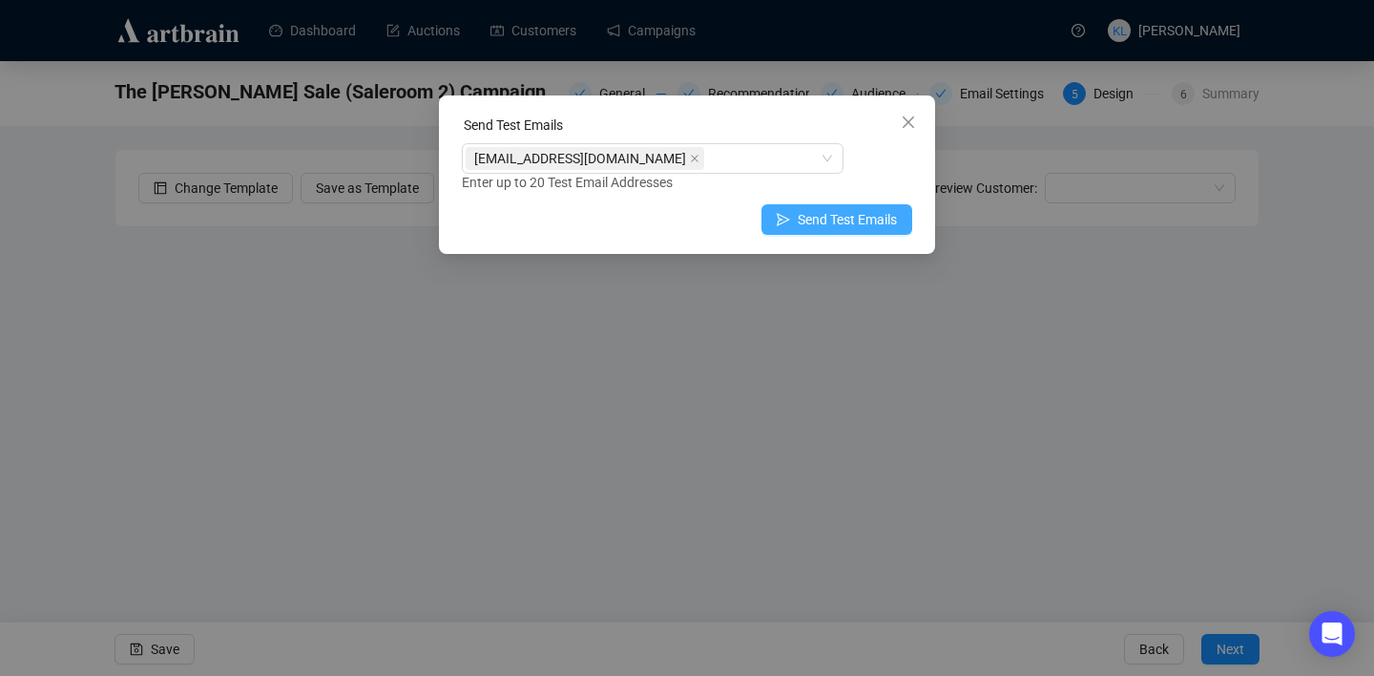
click at [863, 216] on span "Send Test Emails" at bounding box center [847, 219] width 99 height 21
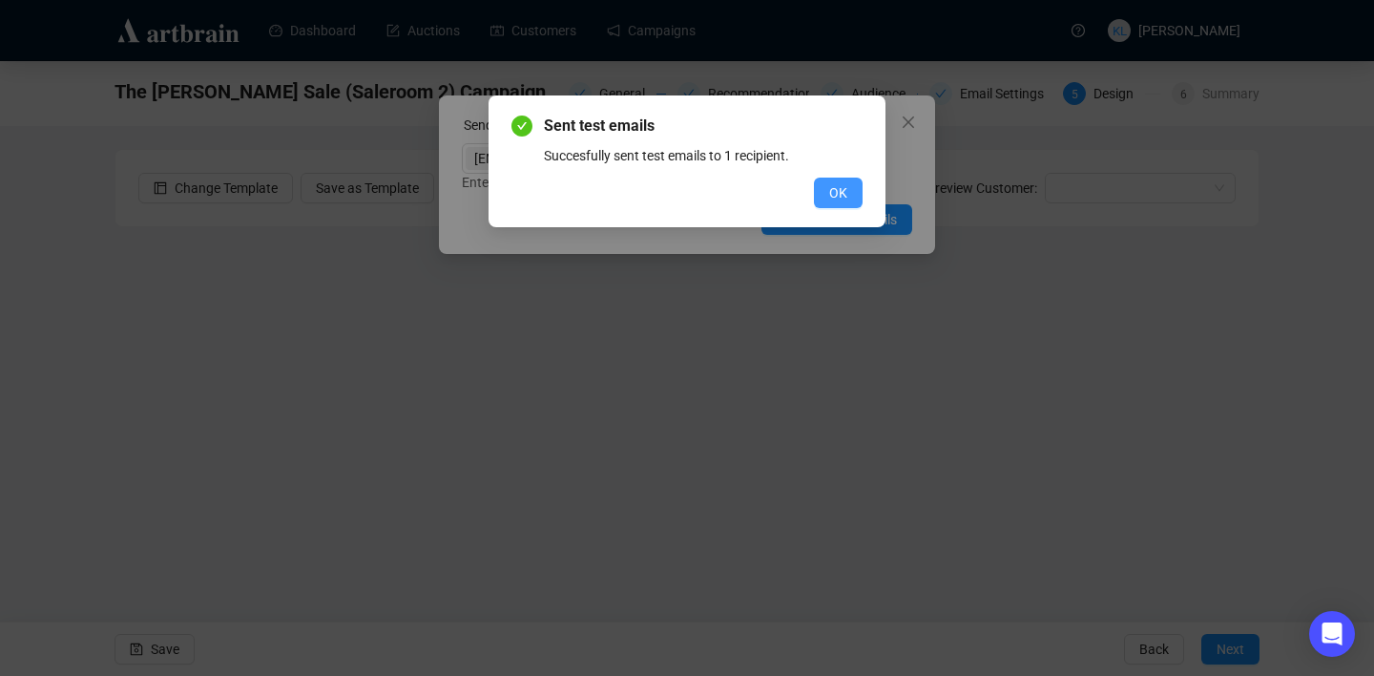
click at [853, 201] on button "OK" at bounding box center [838, 193] width 49 height 31
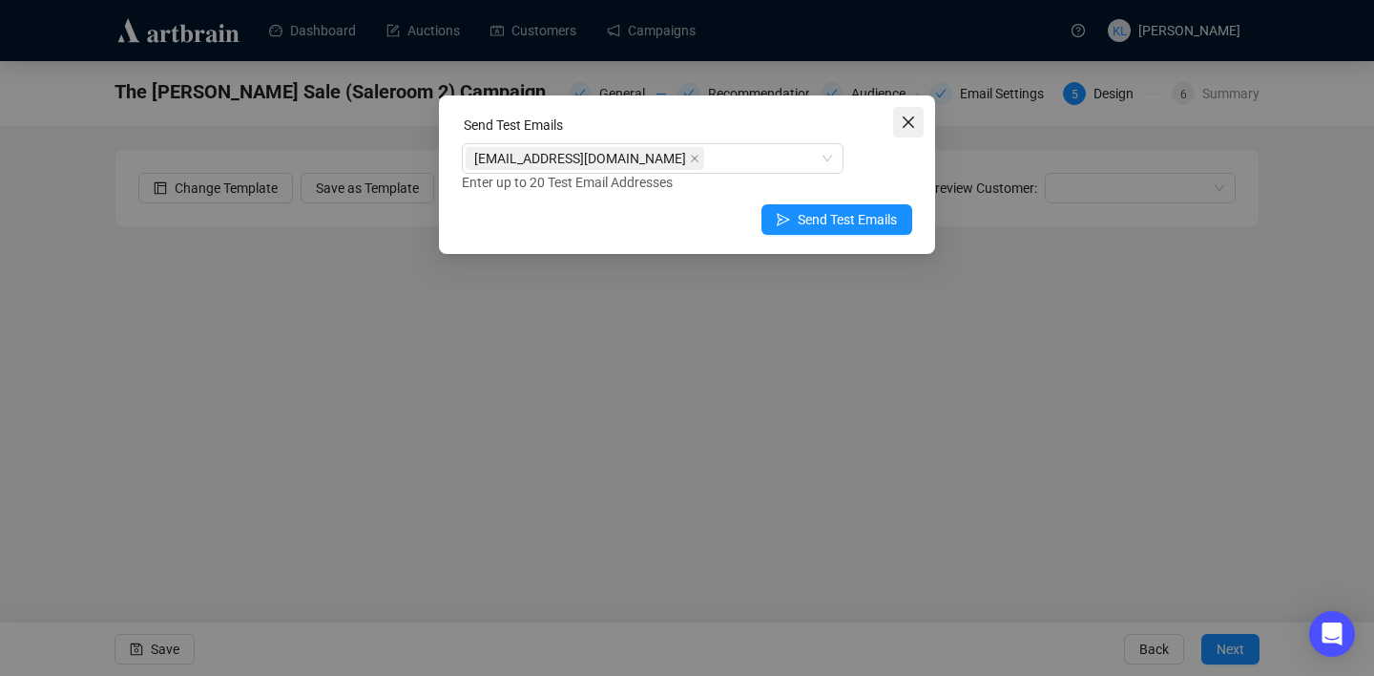
click at [910, 126] on icon "close" at bounding box center [908, 122] width 15 height 15
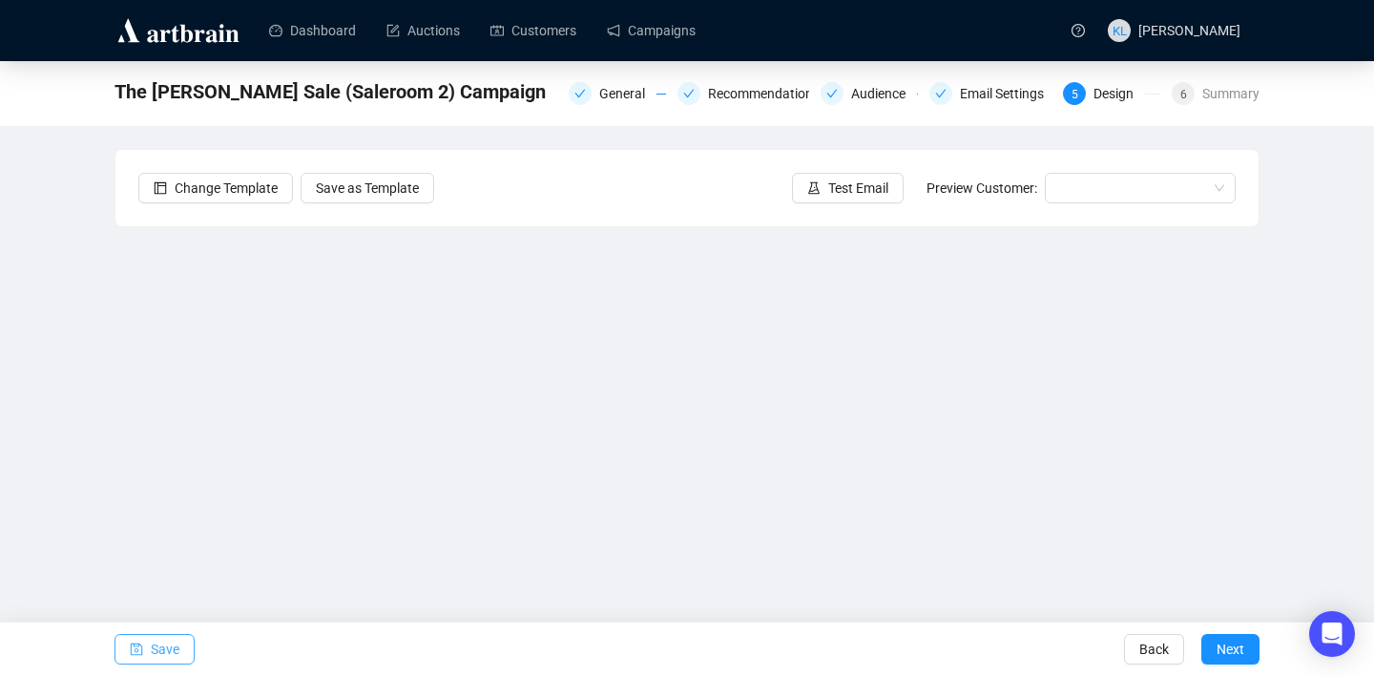
click at [137, 647] on icon "save" at bounding box center [136, 648] width 13 height 13
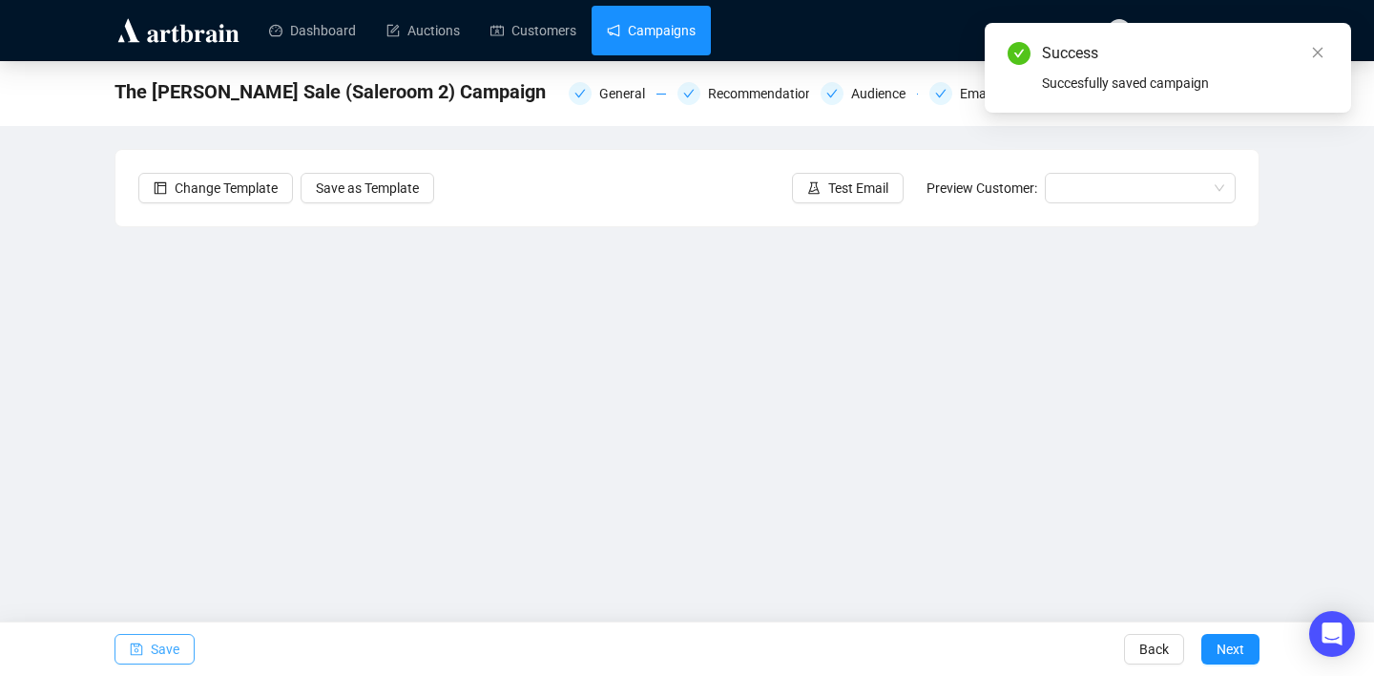
click at [684, 39] on link "Campaigns" at bounding box center [651, 31] width 89 height 50
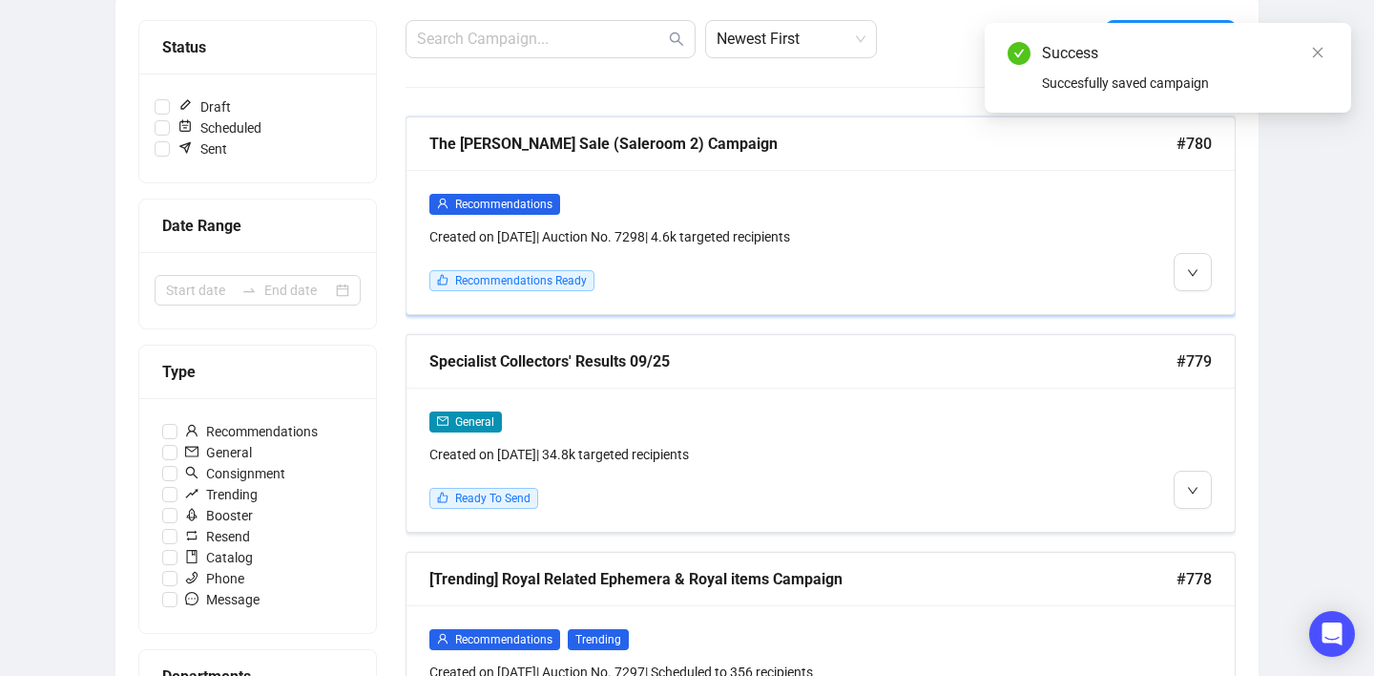
scroll to position [238, 0]
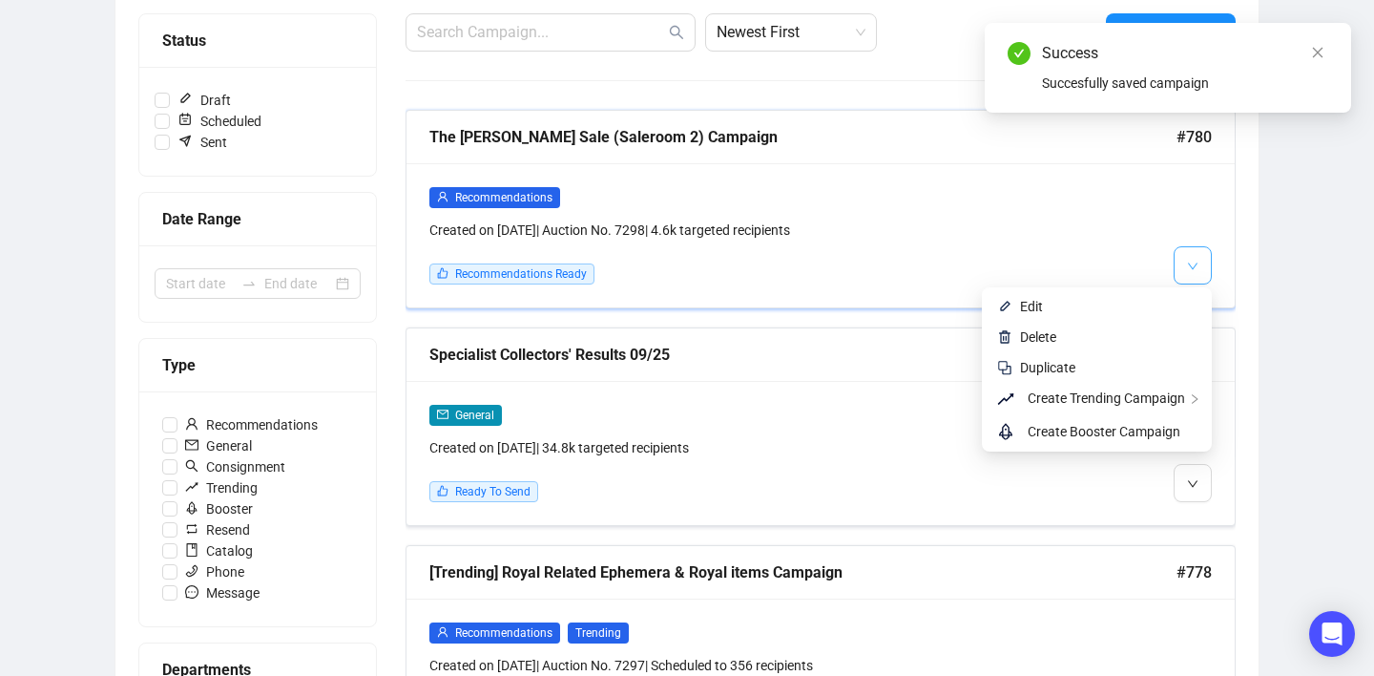
click at [1182, 272] on button "button" at bounding box center [1193, 265] width 38 height 38
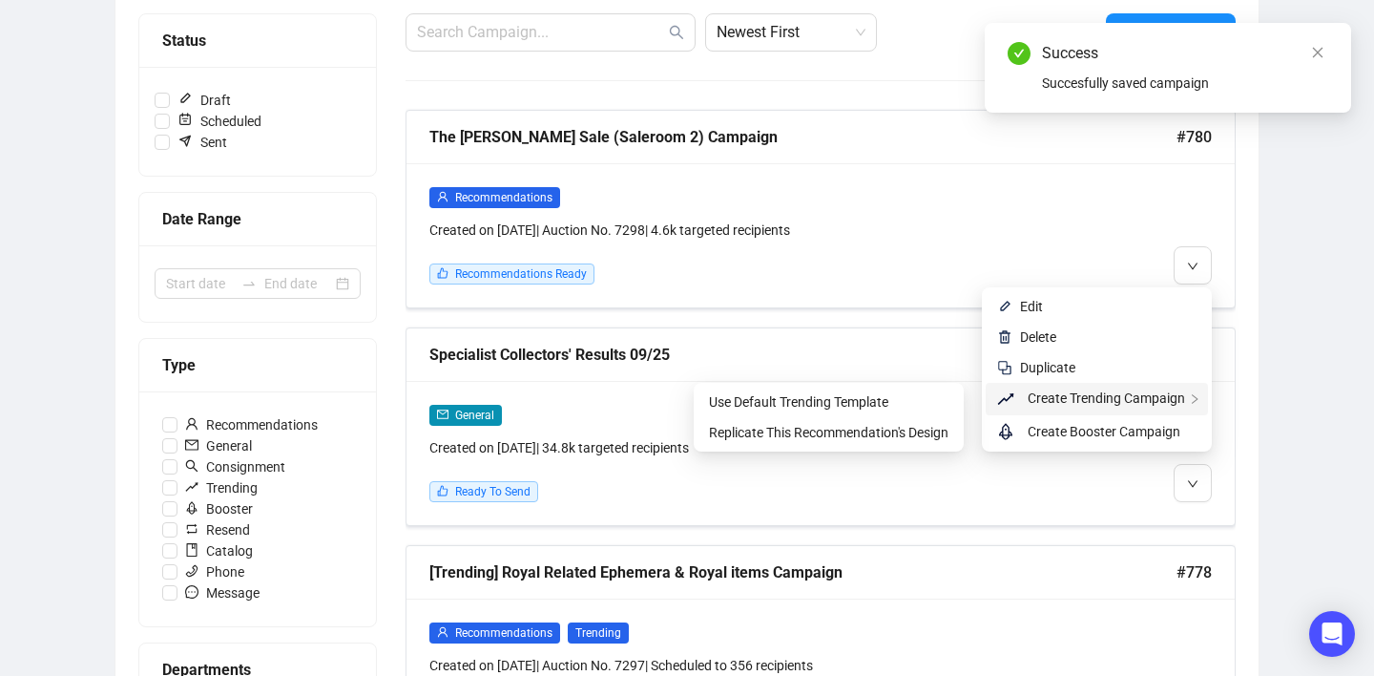
click at [1103, 404] on span "Create Trending Campaign" at bounding box center [1106, 397] width 157 height 15
click at [895, 431] on span "Replicate This Recommendation's Design" at bounding box center [829, 432] width 240 height 15
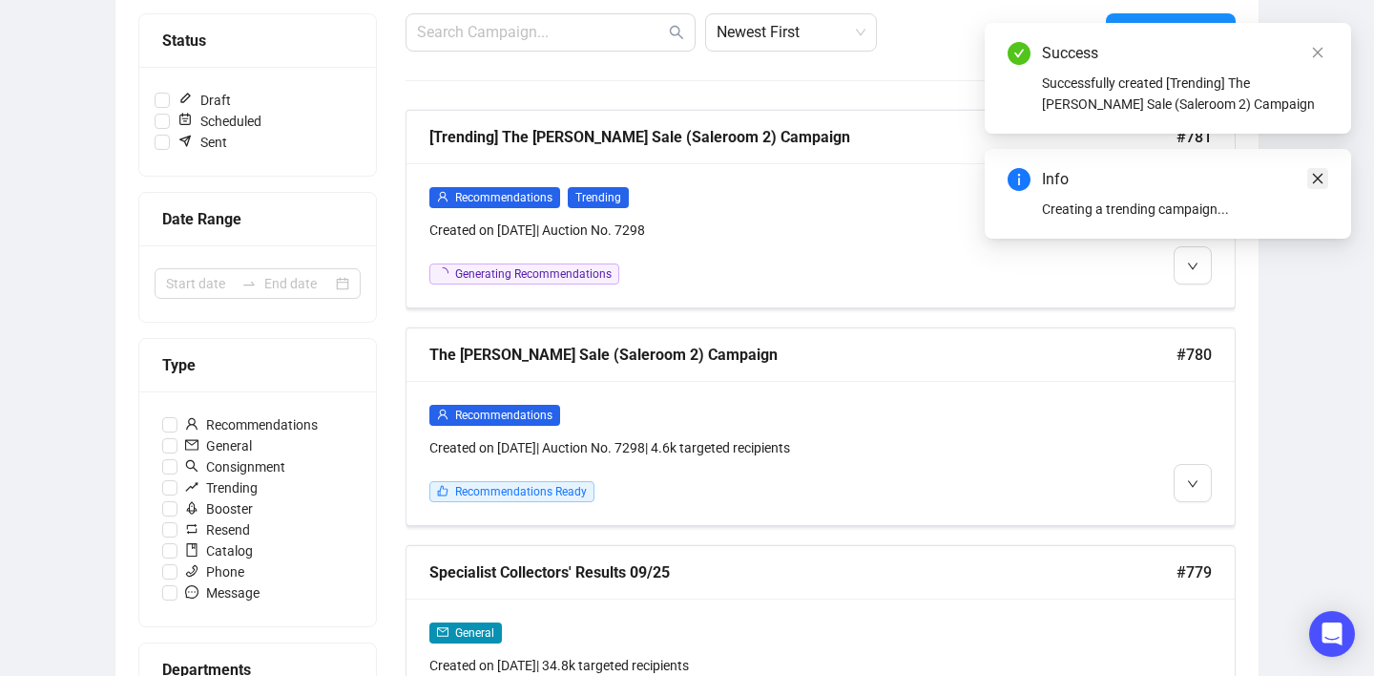
click at [1319, 185] on link "Close" at bounding box center [1317, 178] width 21 height 21
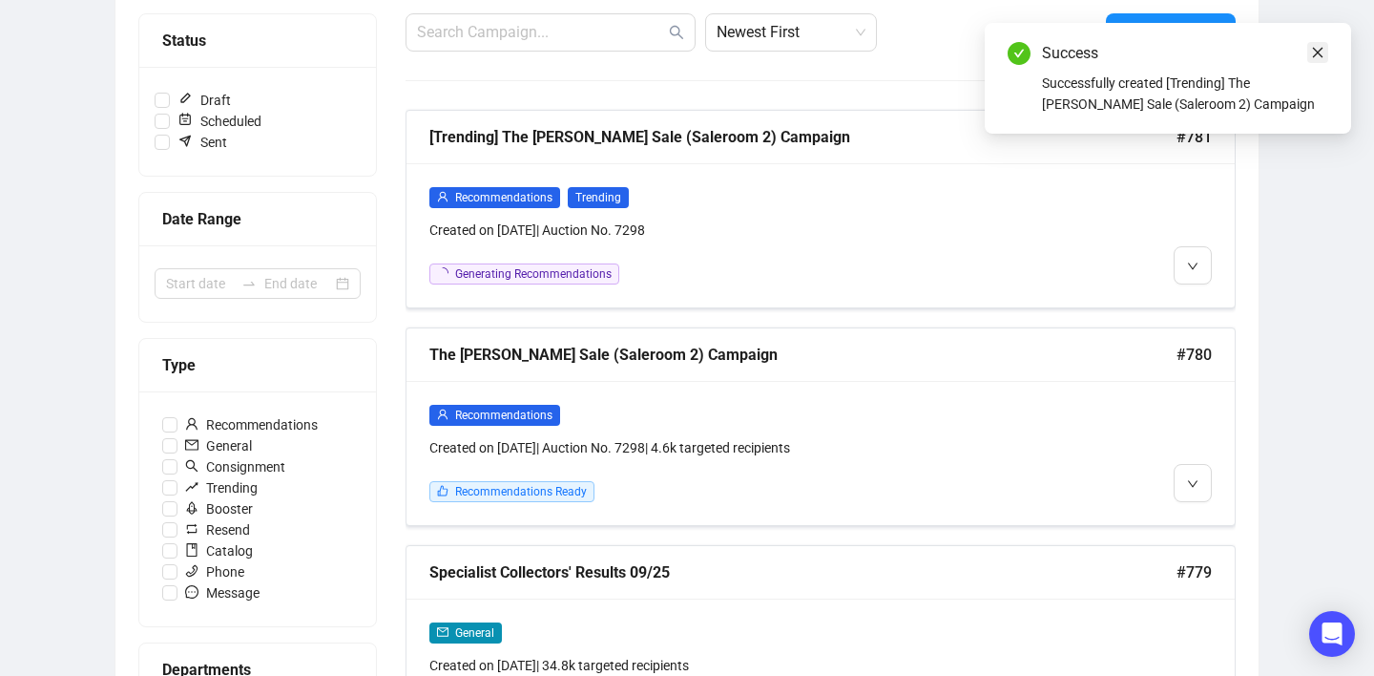
click at [1320, 47] on icon "close" at bounding box center [1317, 52] width 13 height 13
